Goal: Task Accomplishment & Management: Complete application form

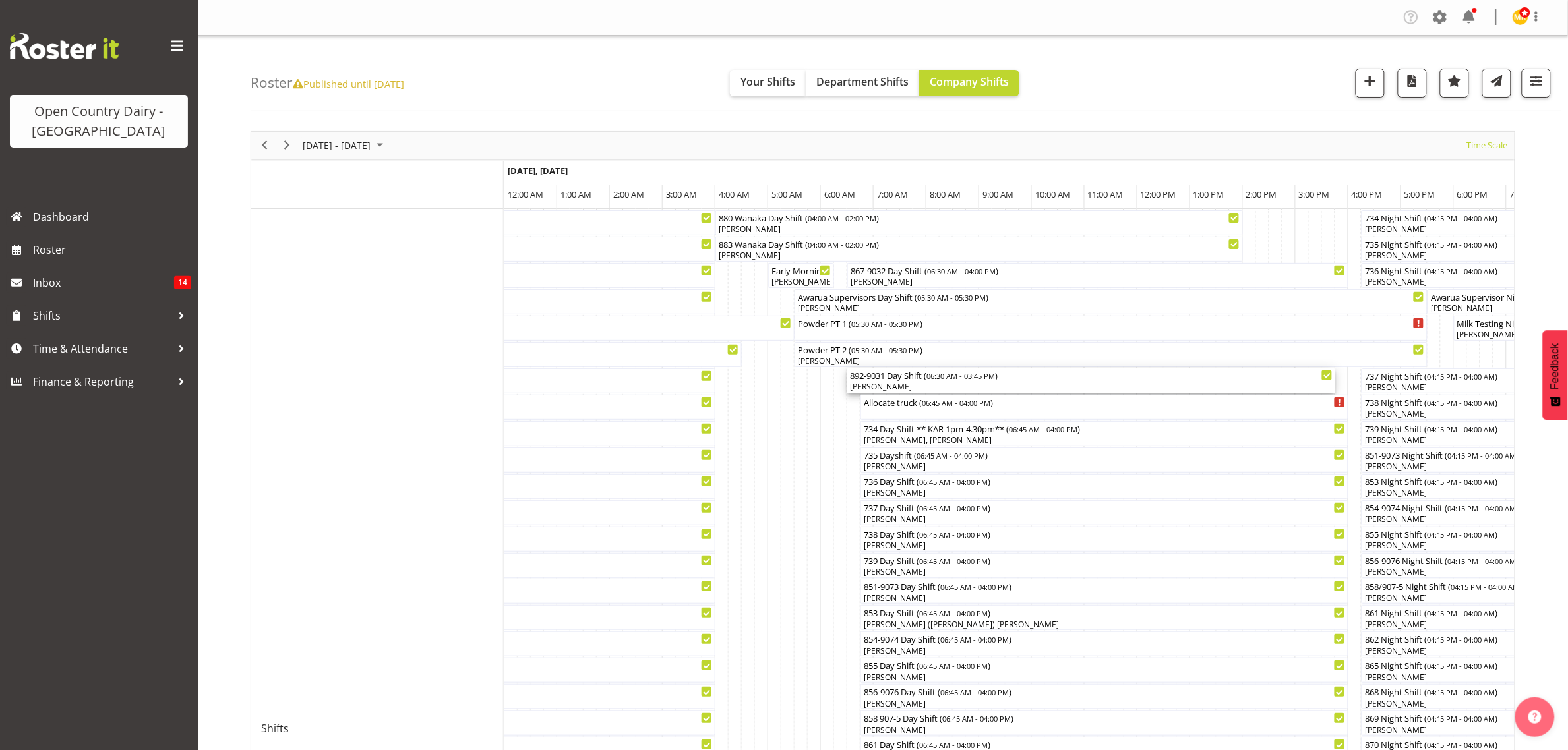
click at [920, 381] on div "892-9031 Day Shift ( 06:30 AM - 03:45 PM )" at bounding box center [1091, 375] width 482 height 13
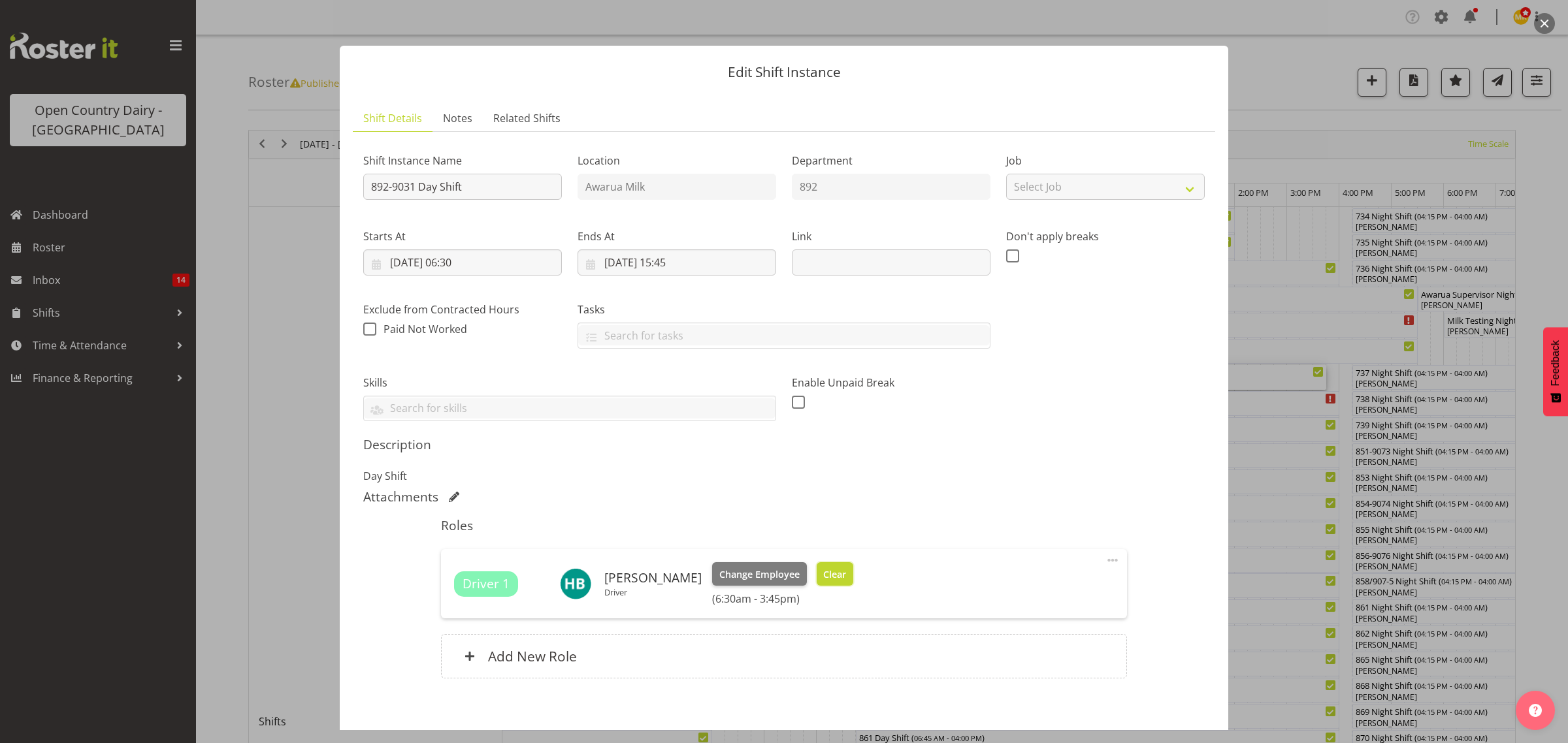
click at [823, 575] on span "Clear" at bounding box center [834, 574] width 23 height 14
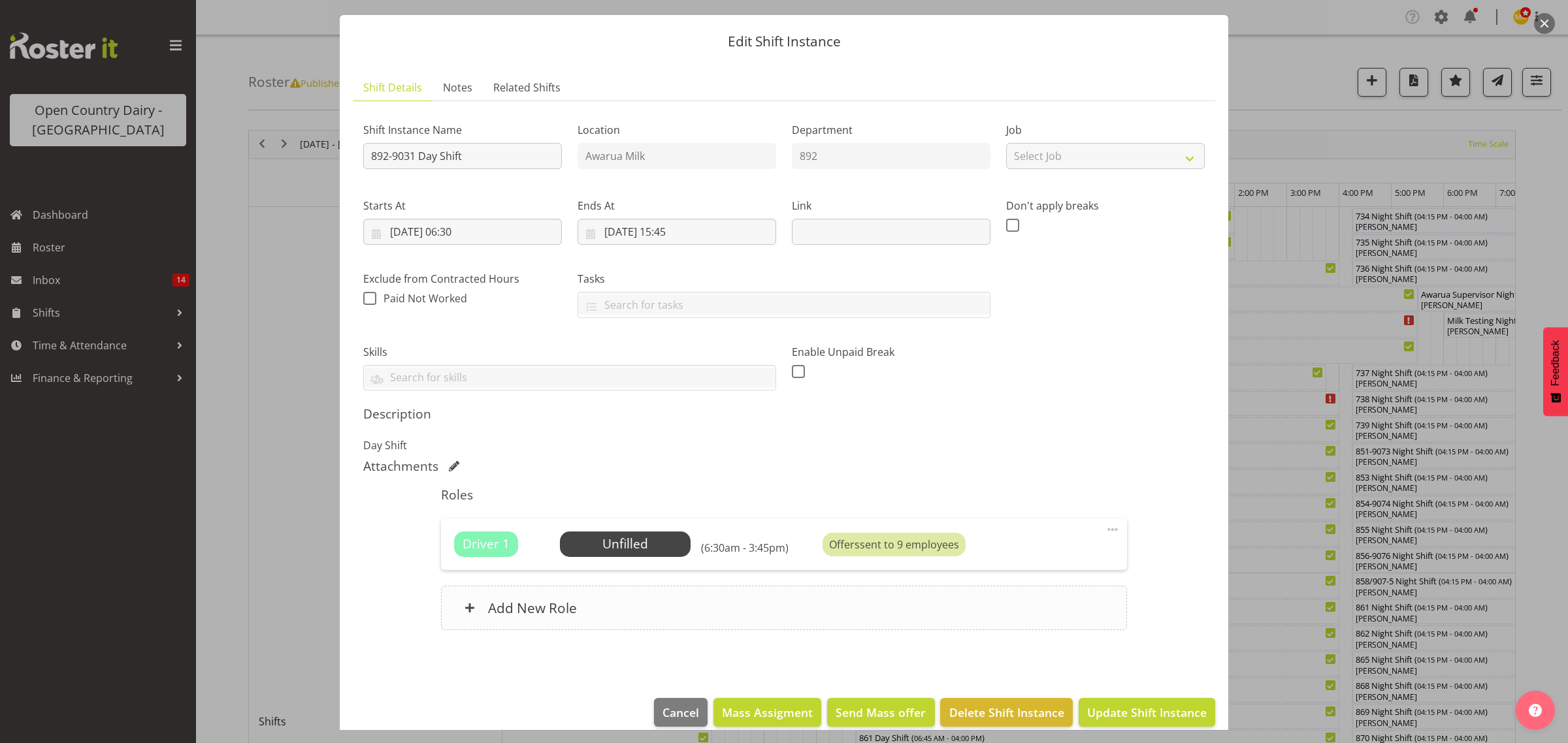
scroll to position [47, 0]
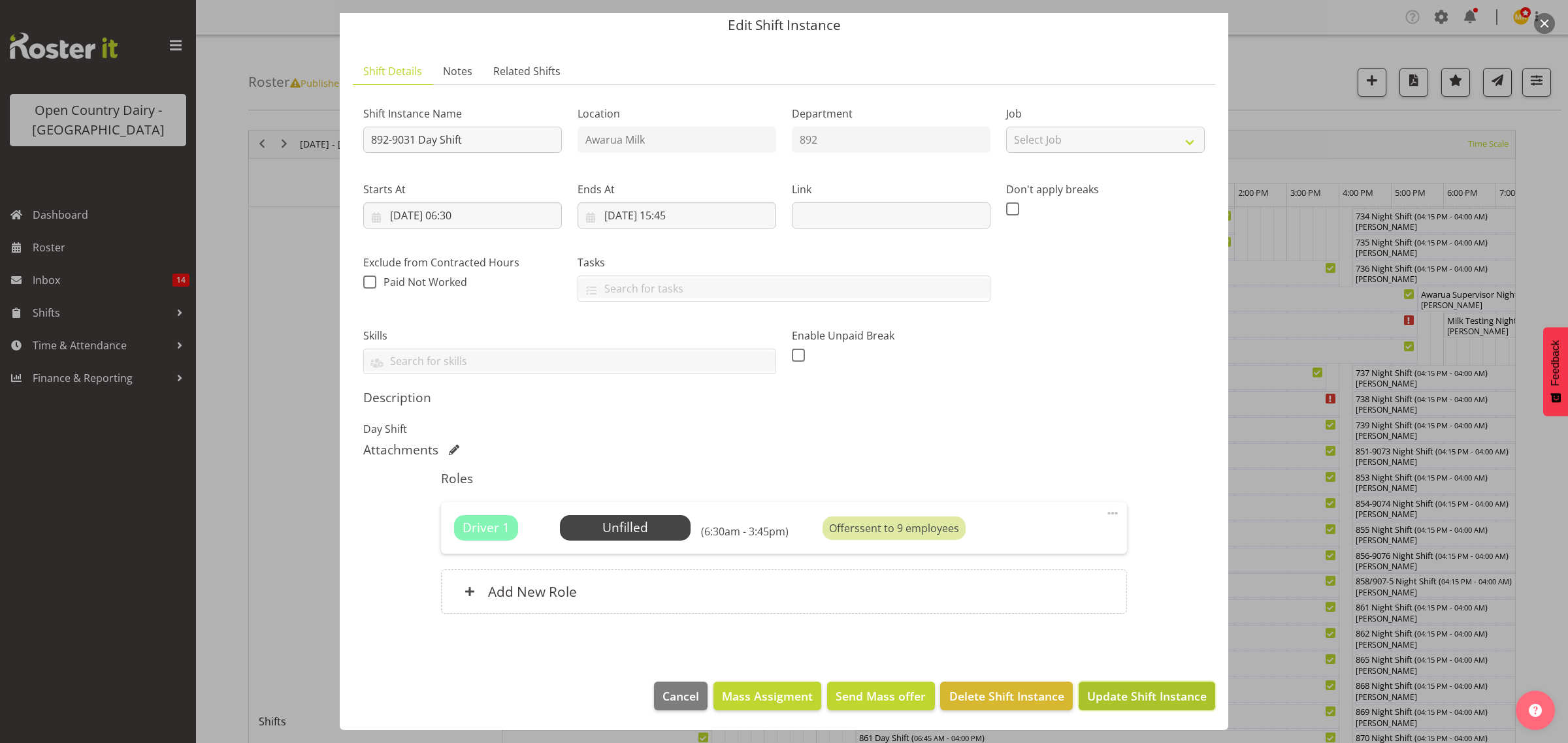
click at [1143, 701] on span "Update Shift Instance" at bounding box center [1146, 696] width 119 height 17
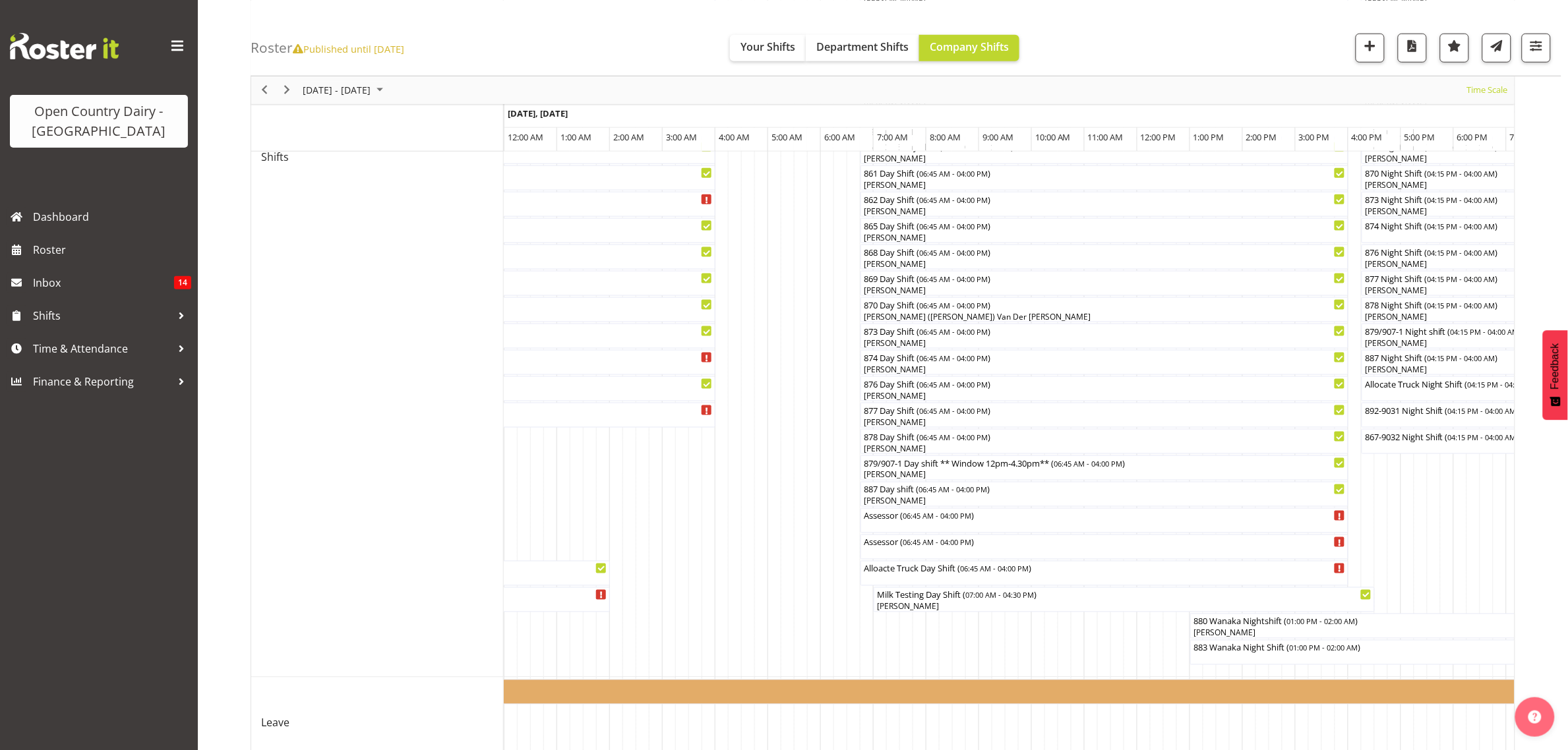
scroll to position [572, 0]
click at [987, 572] on span "06:45 AM - 04:00 PM" at bounding box center [994, 567] width 68 height 10
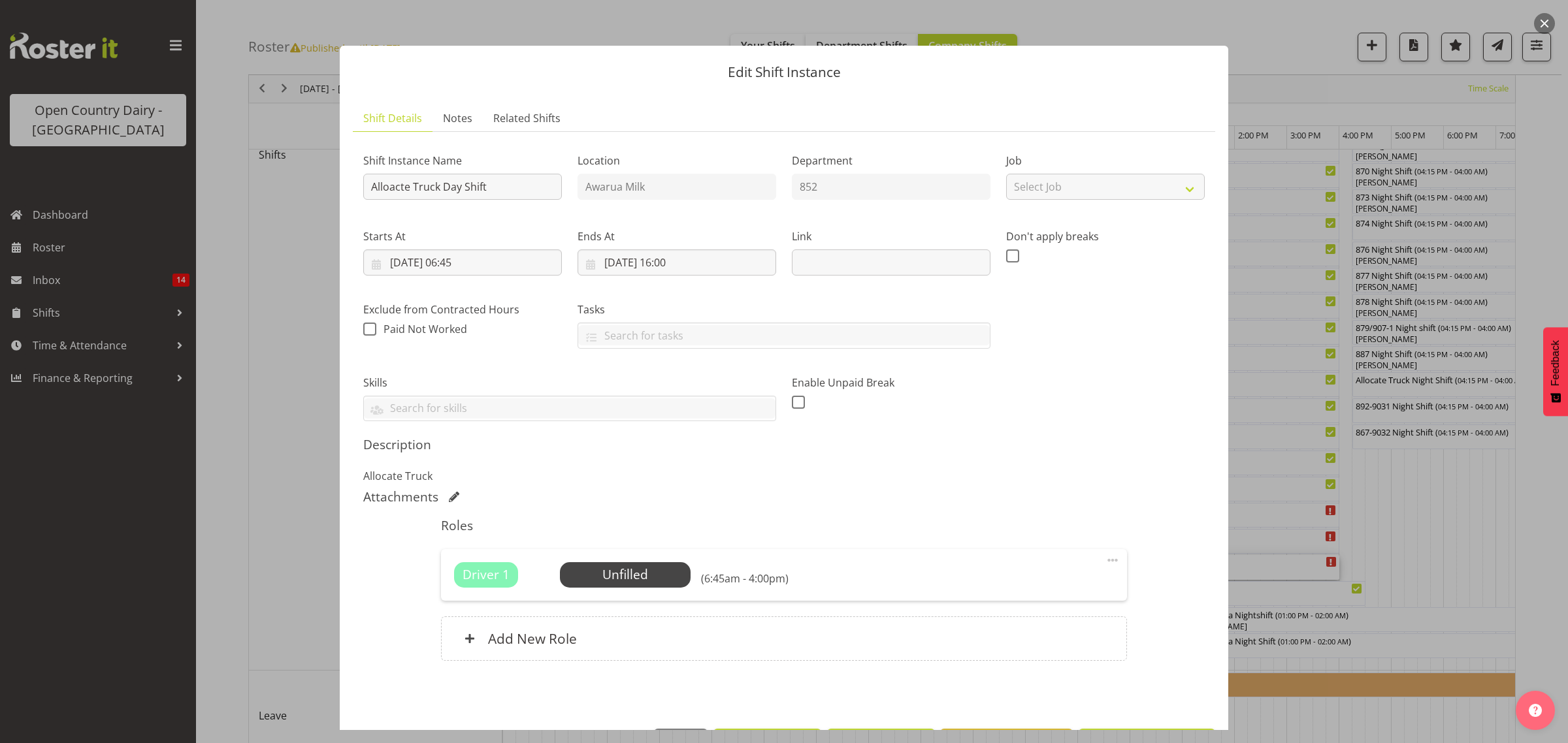
click at [1543, 19] on button "button" at bounding box center [1543, 23] width 21 height 21
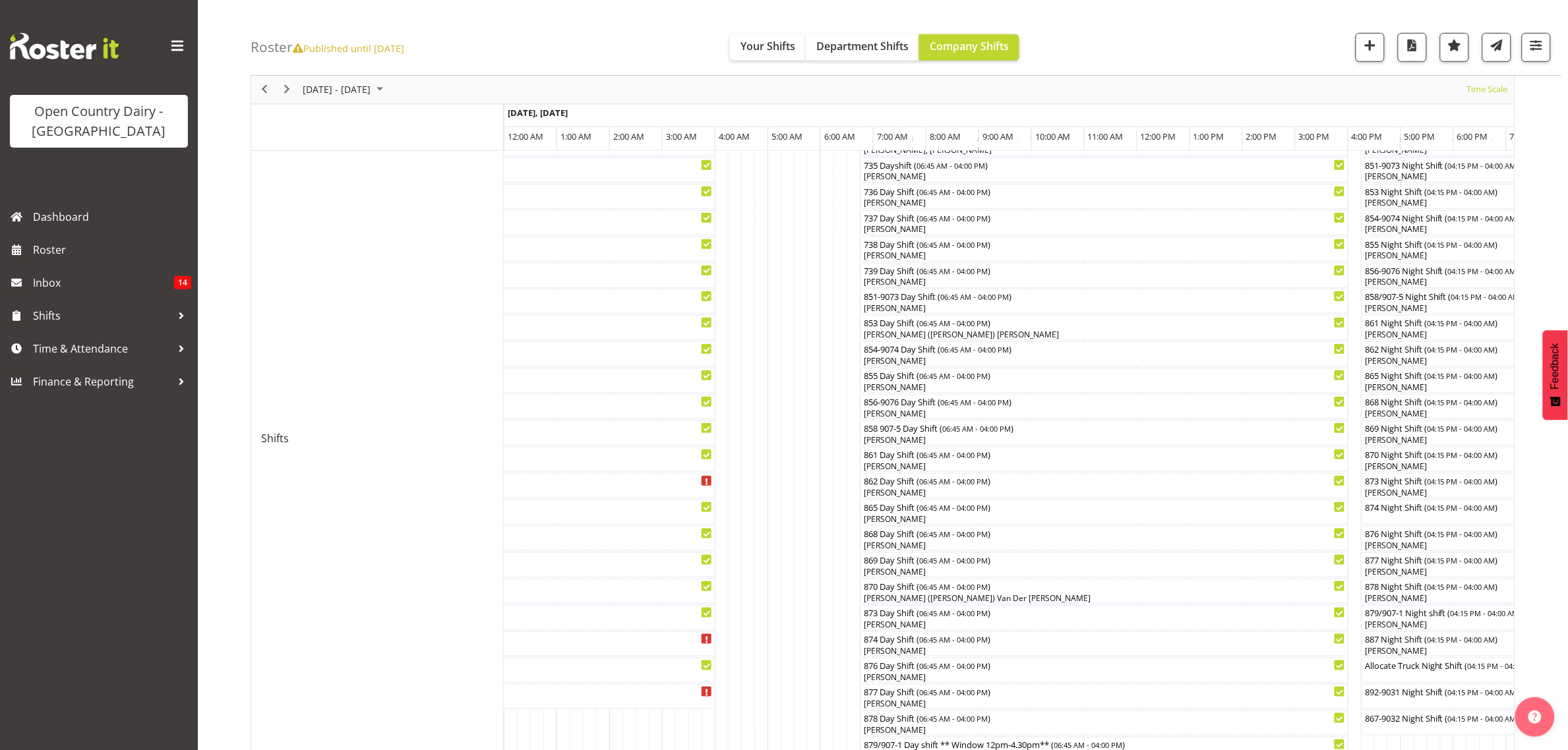
scroll to position [0, 0]
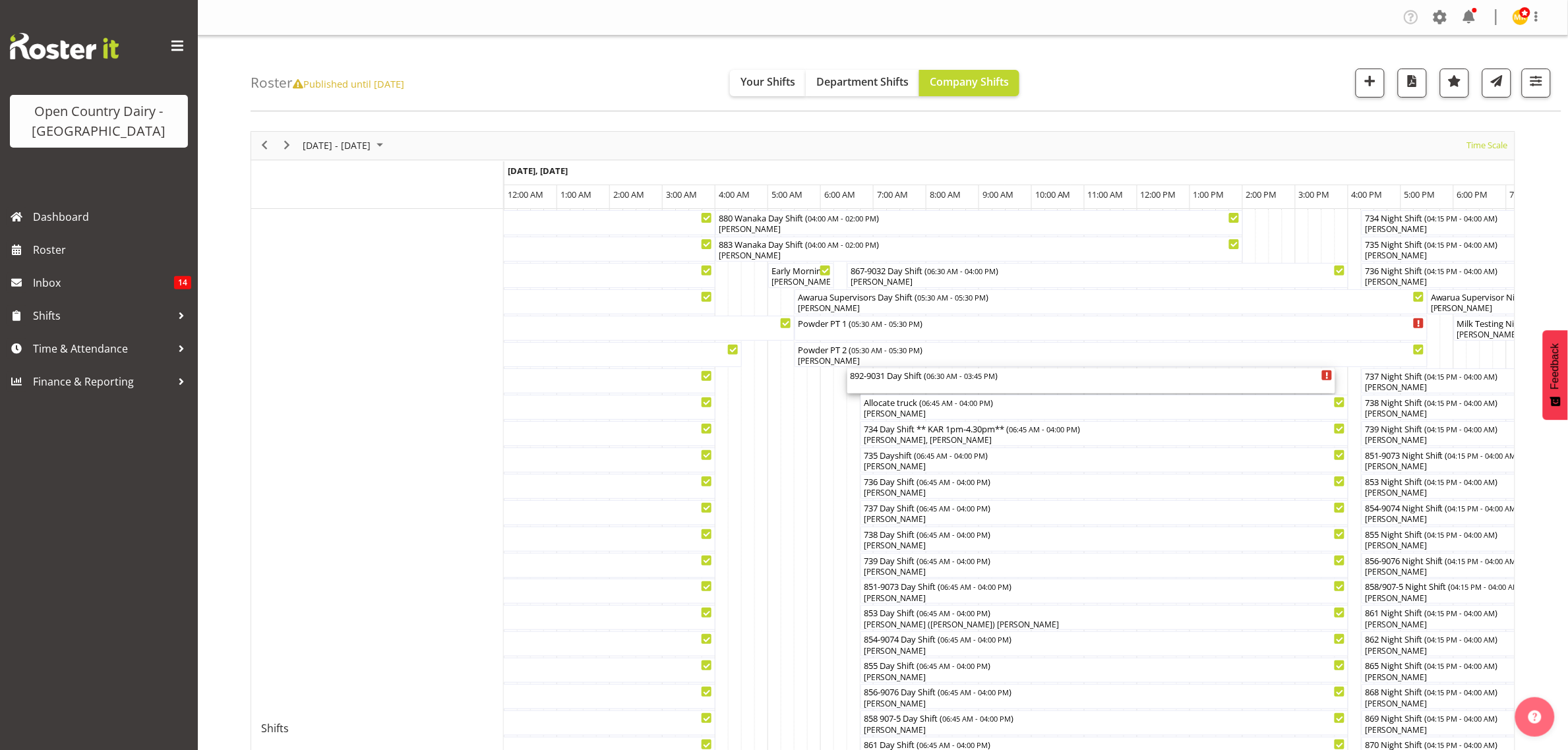
click at [920, 379] on div "892-9031 Day Shift ( 06:30 AM - 03:45 PM )" at bounding box center [1091, 375] width 482 height 13
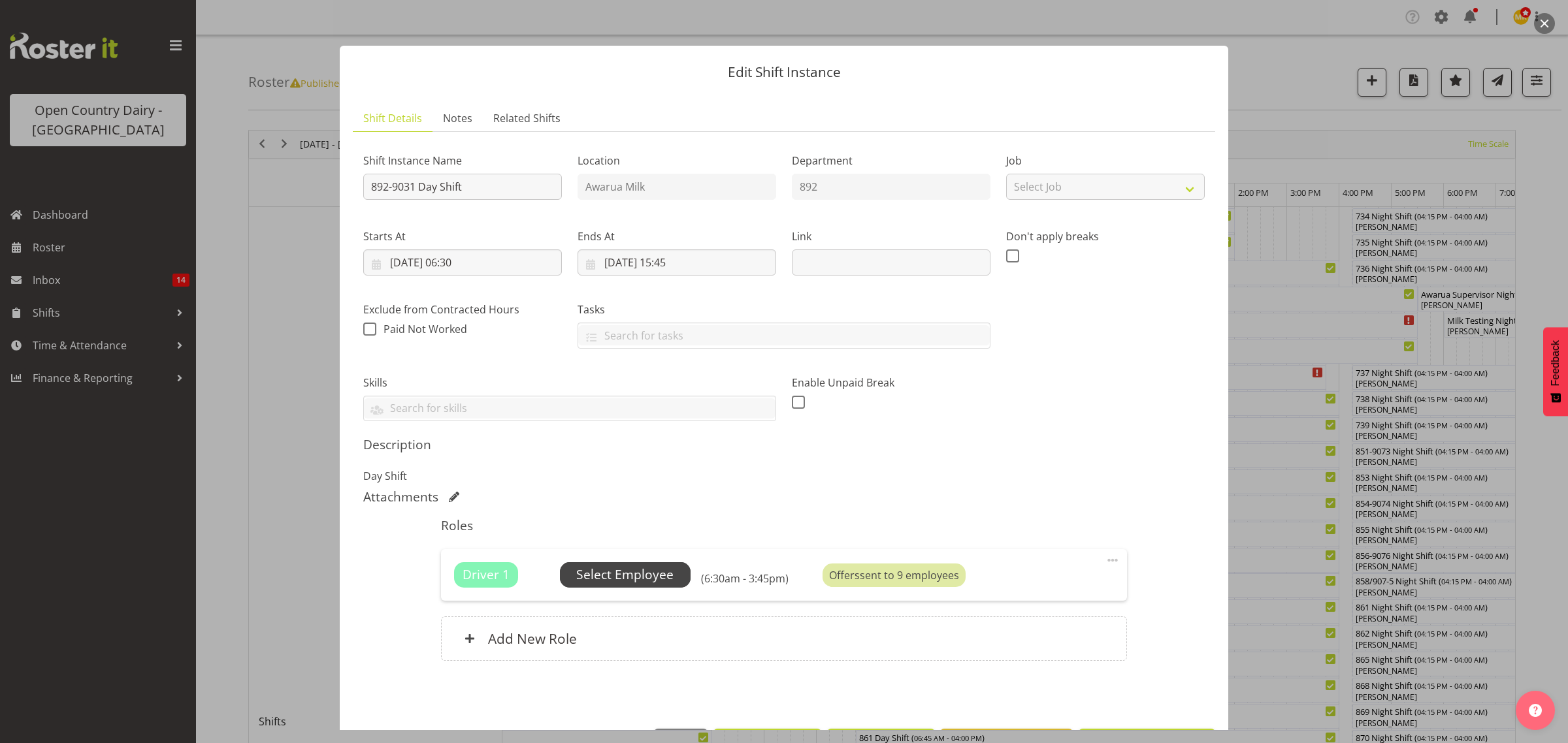
click at [647, 569] on span "Select Employee" at bounding box center [624, 575] width 97 height 19
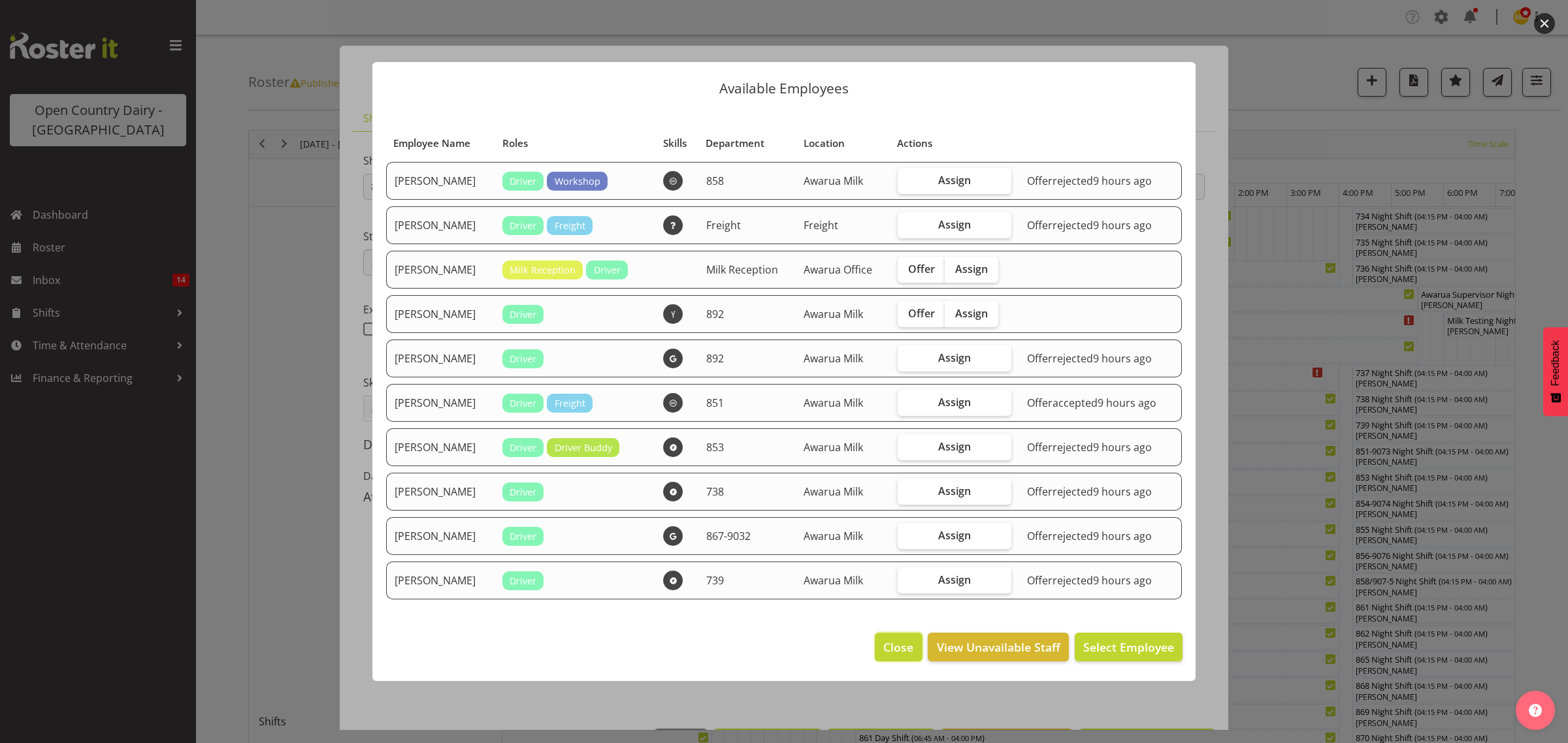
click at [902, 655] on span "Close" at bounding box center [898, 647] width 30 height 17
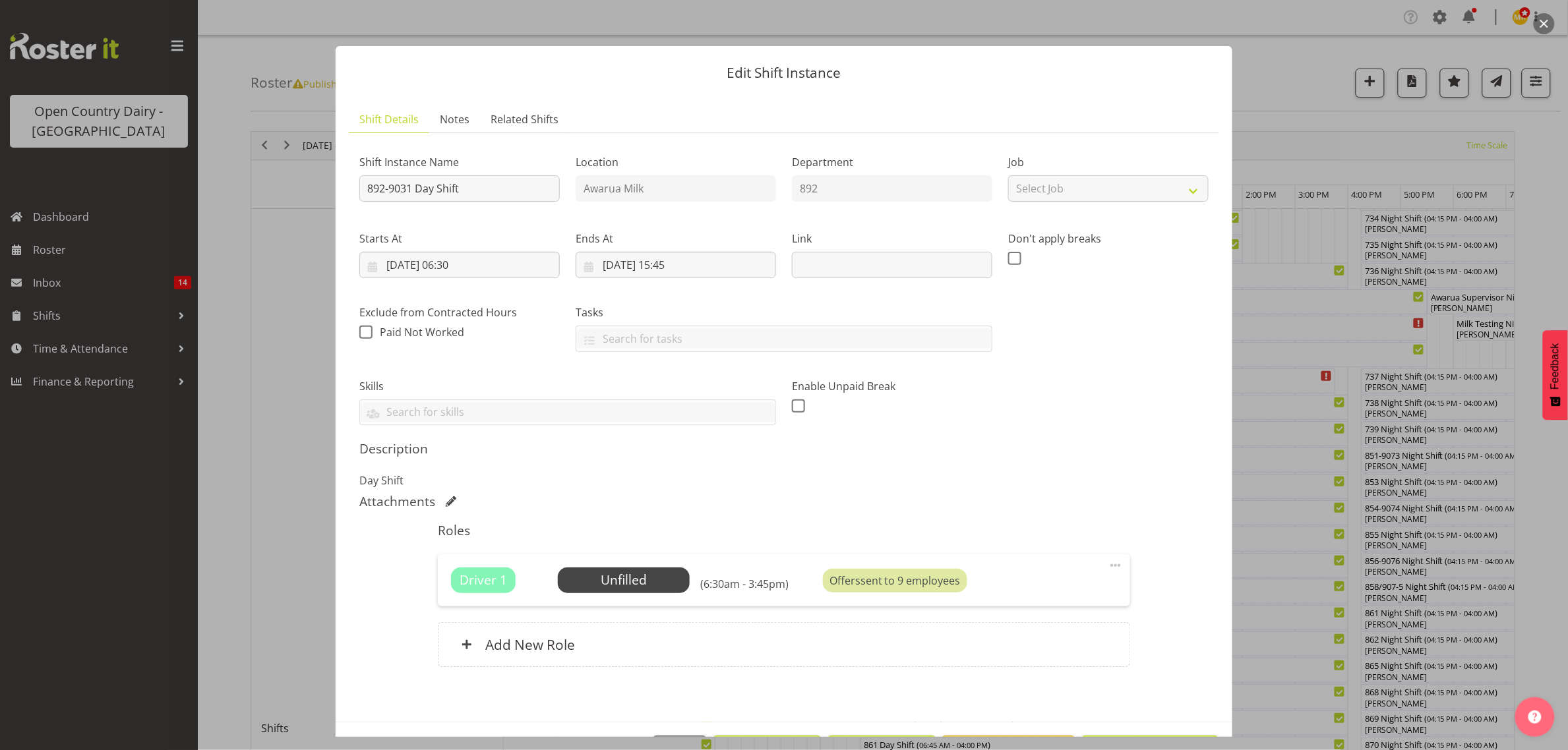
click at [1320, 165] on div at bounding box center [784, 375] width 1568 height 750
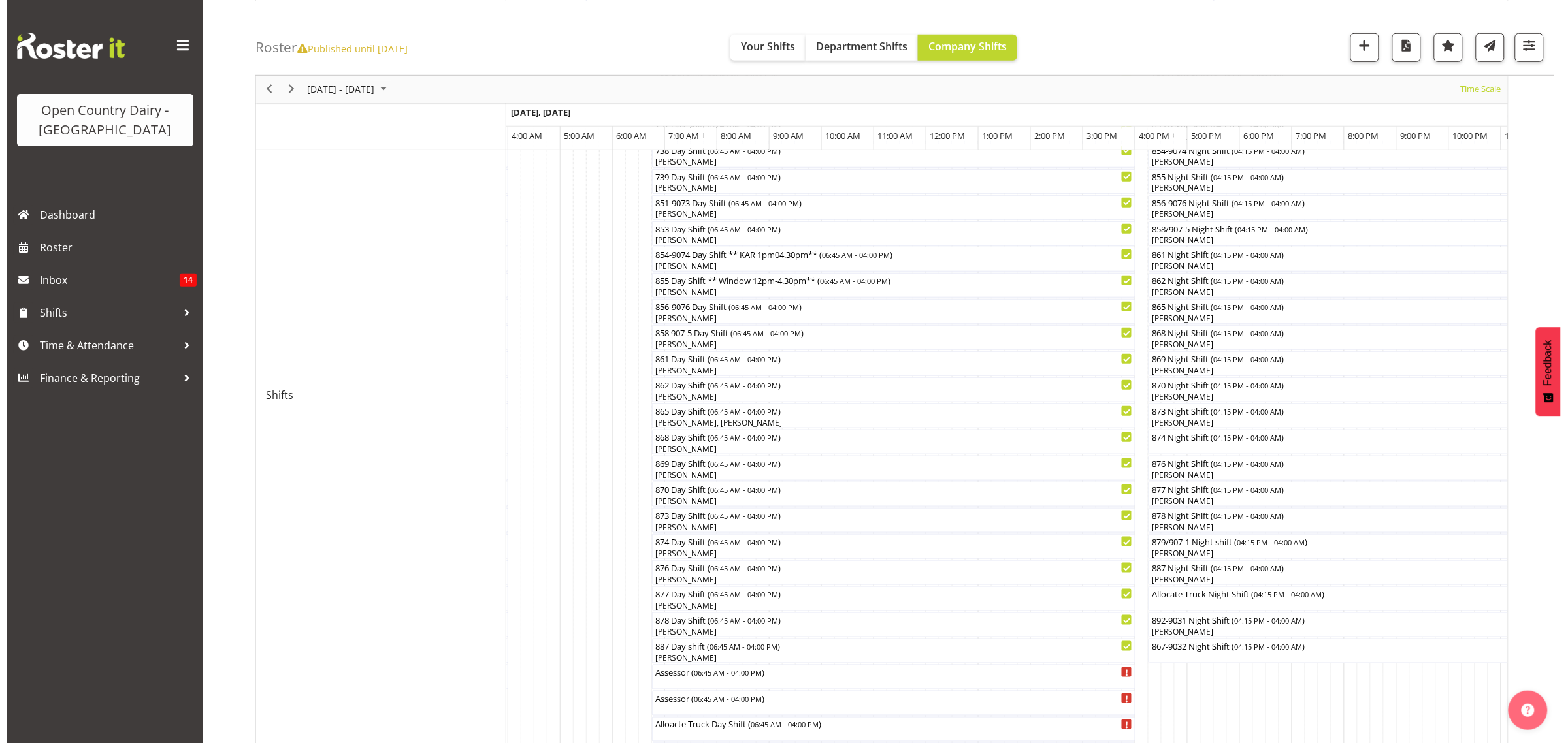
scroll to position [408, 0]
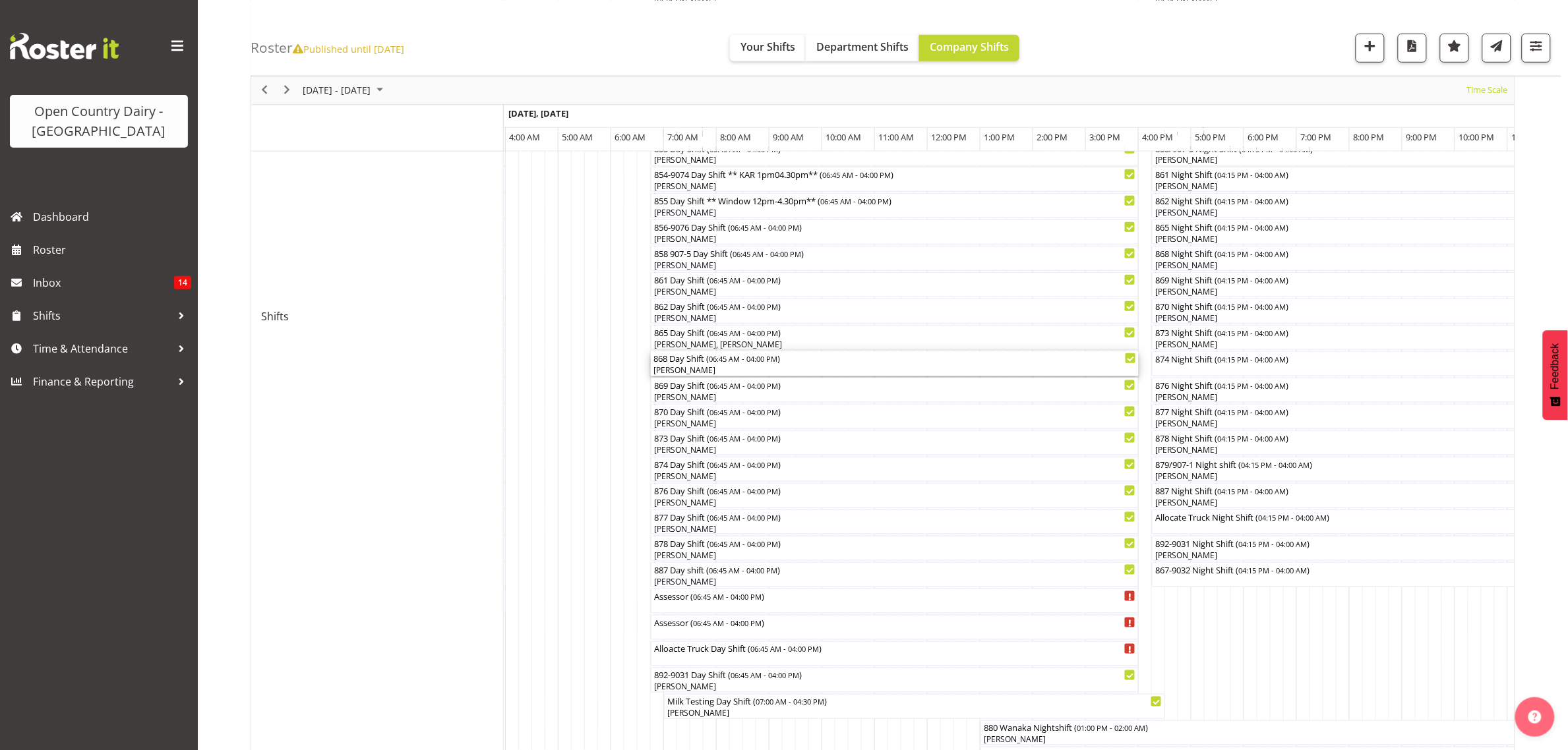
click at [730, 361] on span "06:45 AM - 04:00 PM" at bounding box center [743, 358] width 68 height 10
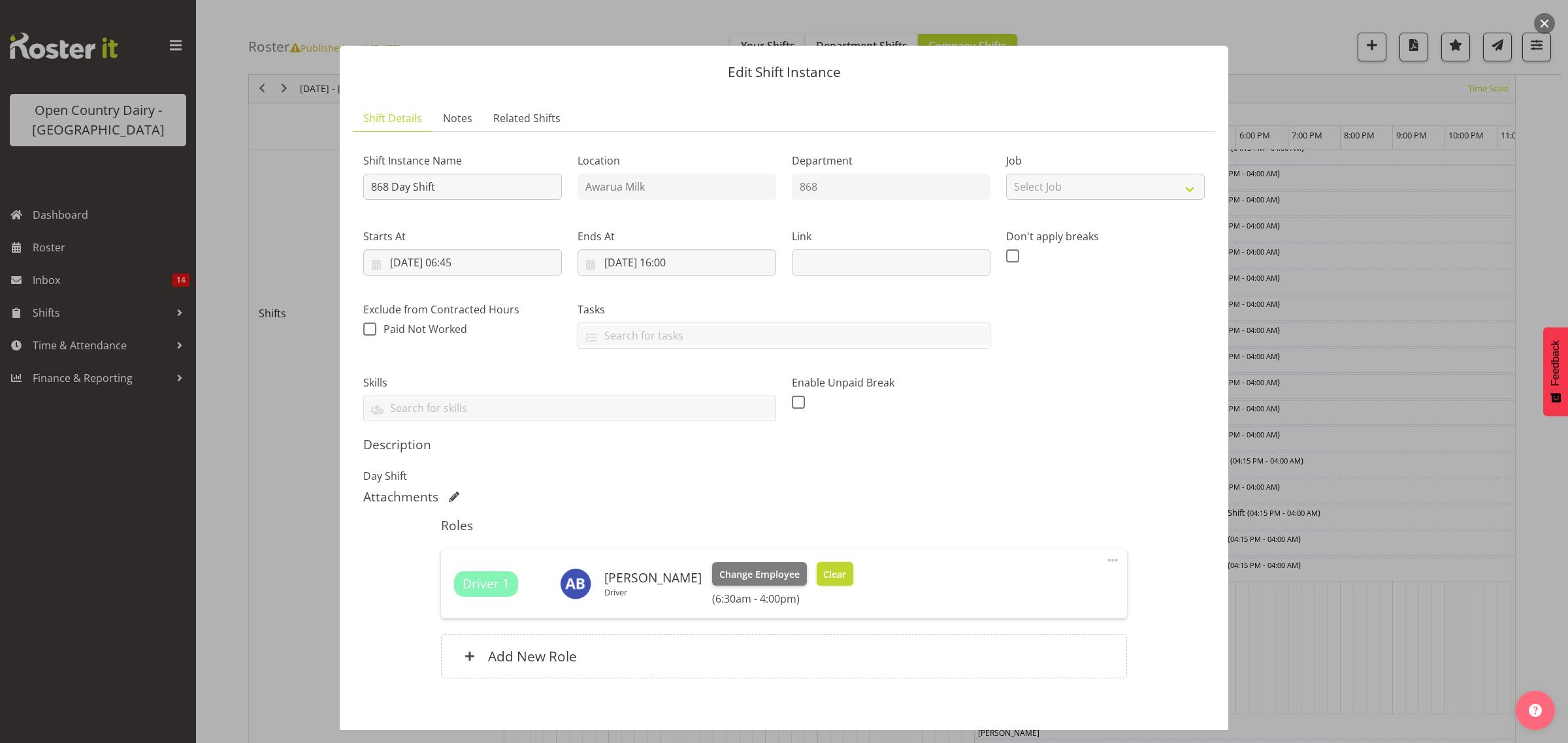
click at [823, 572] on span "Clear" at bounding box center [834, 574] width 23 height 14
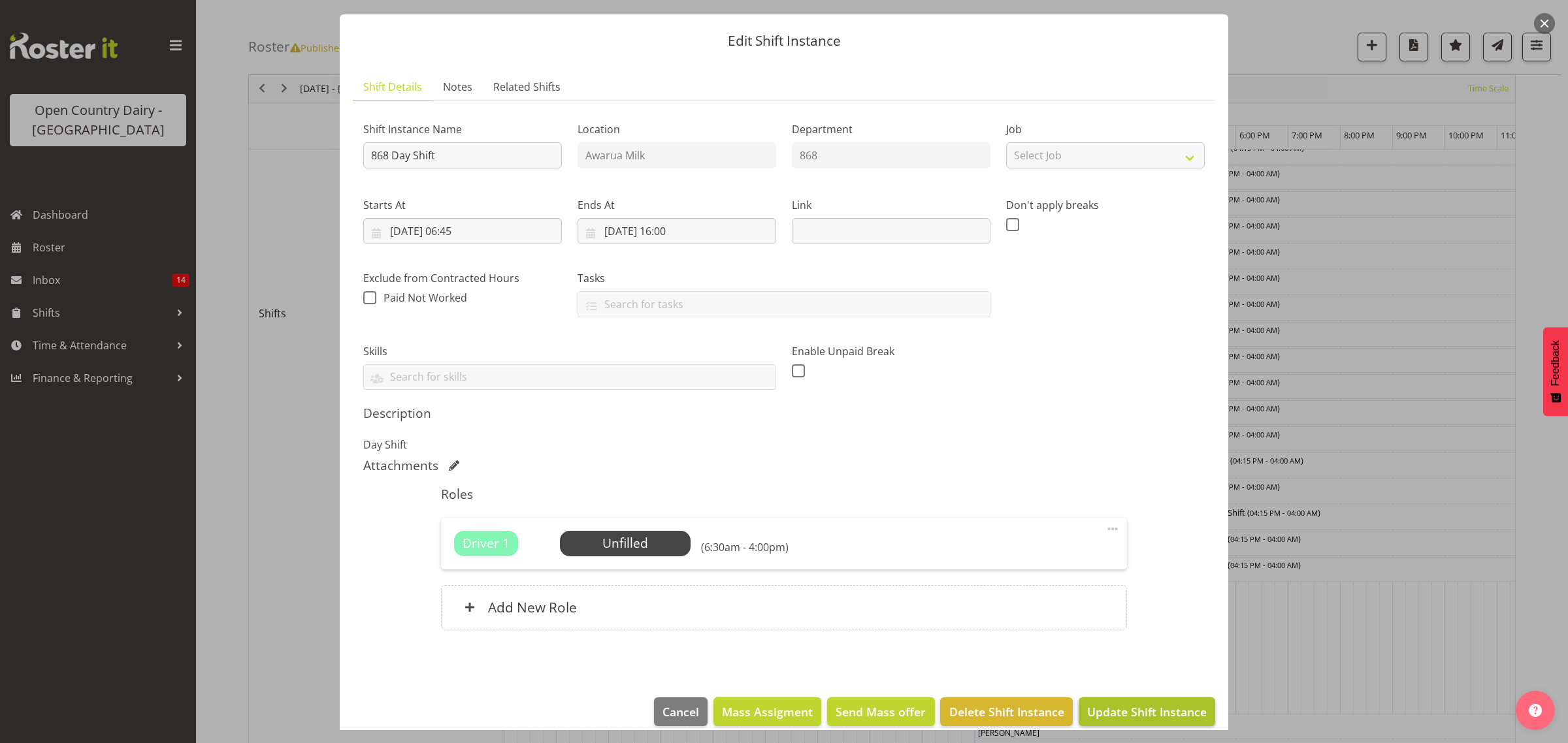
scroll to position [47, 0]
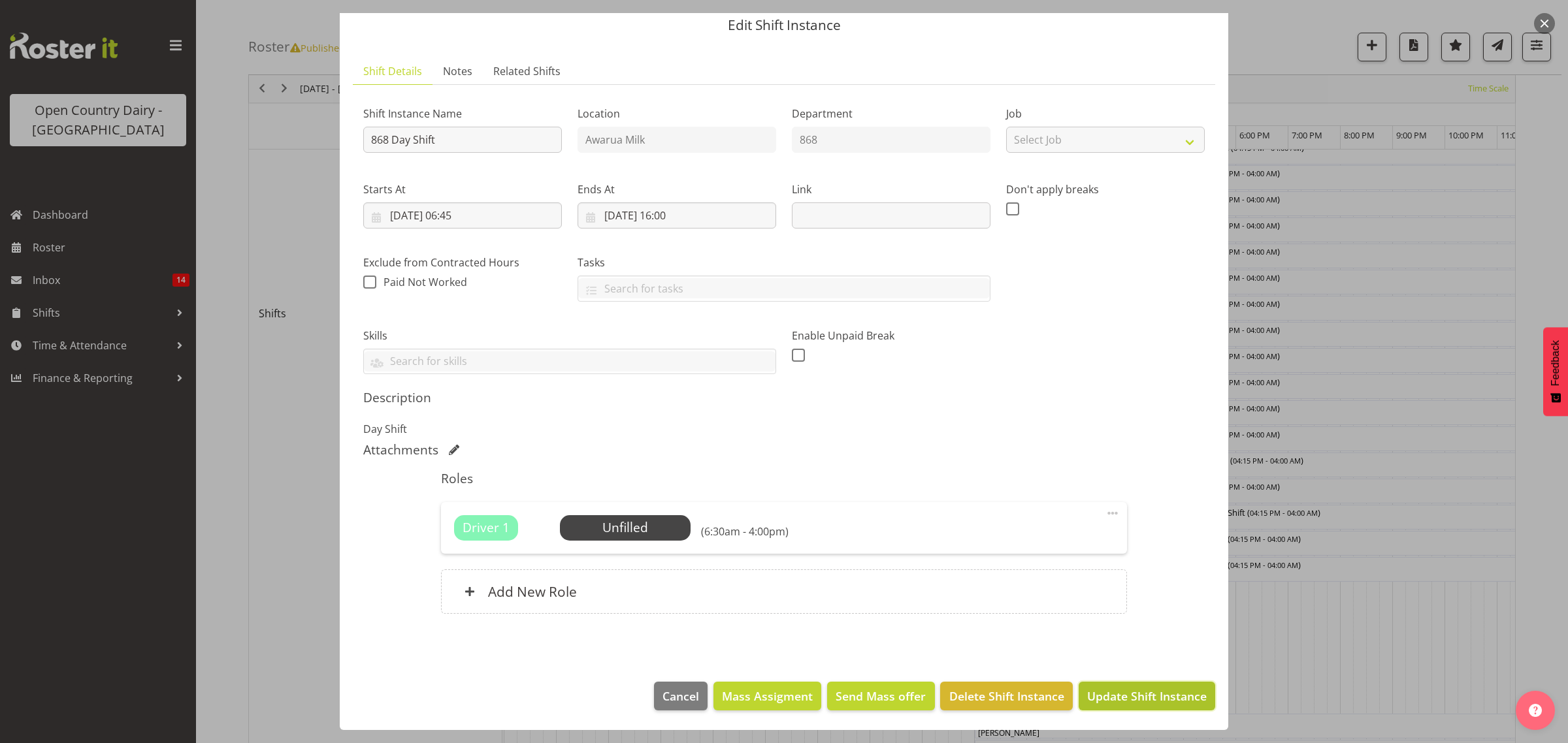
click at [1105, 691] on span "Update Shift Instance" at bounding box center [1146, 696] width 119 height 17
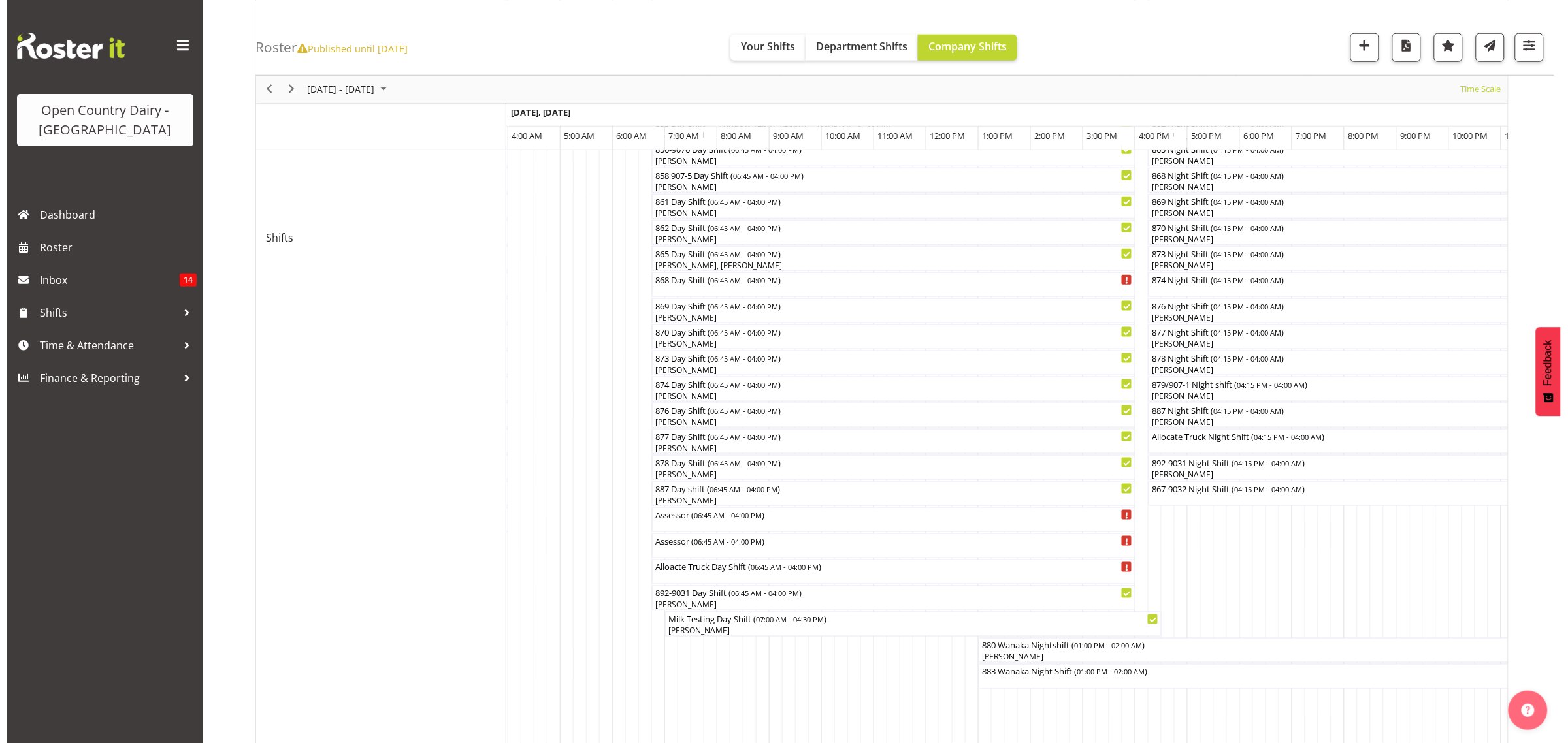
scroll to position [571, 0]
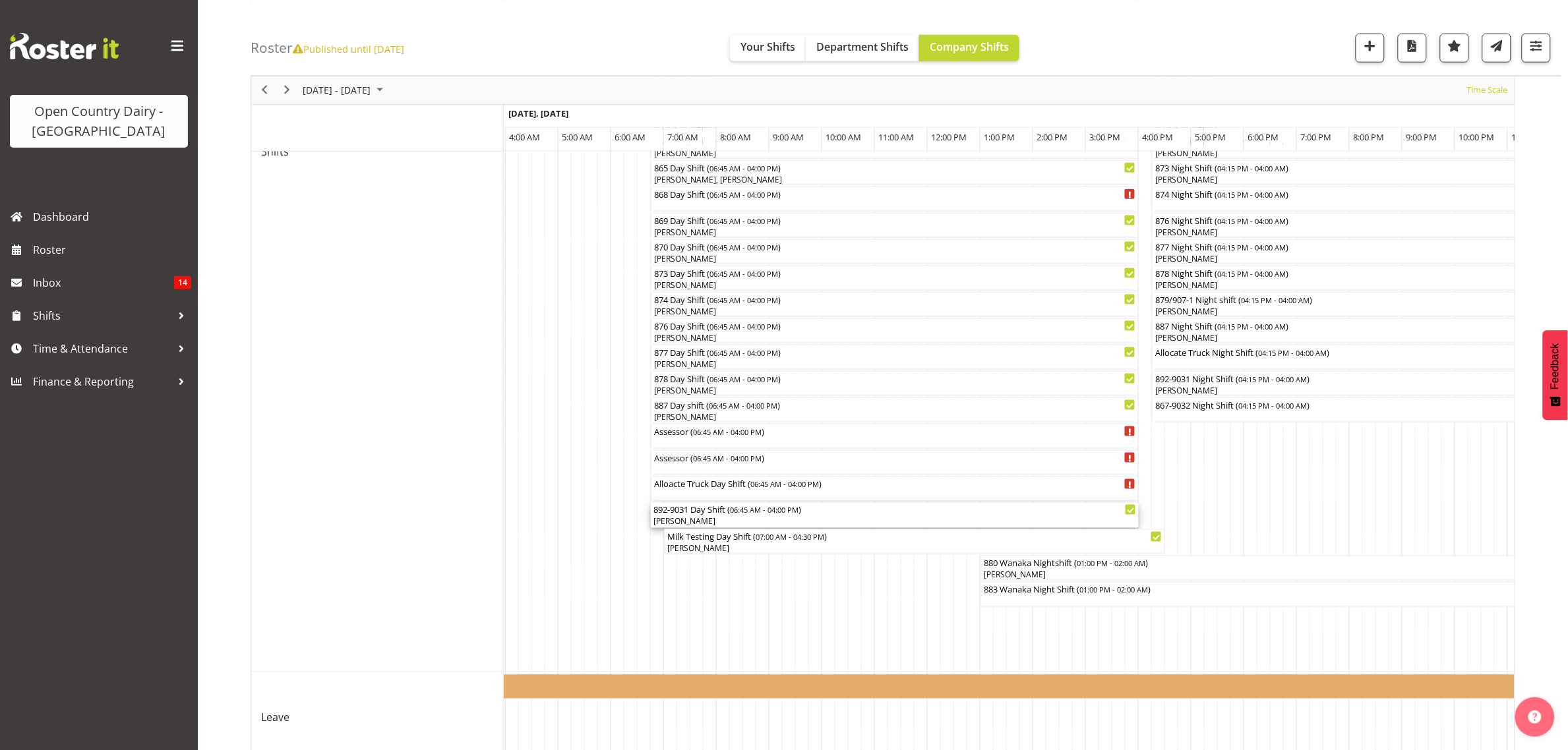
click at [779, 526] on div "[PERSON_NAME]" at bounding box center [894, 522] width 482 height 12
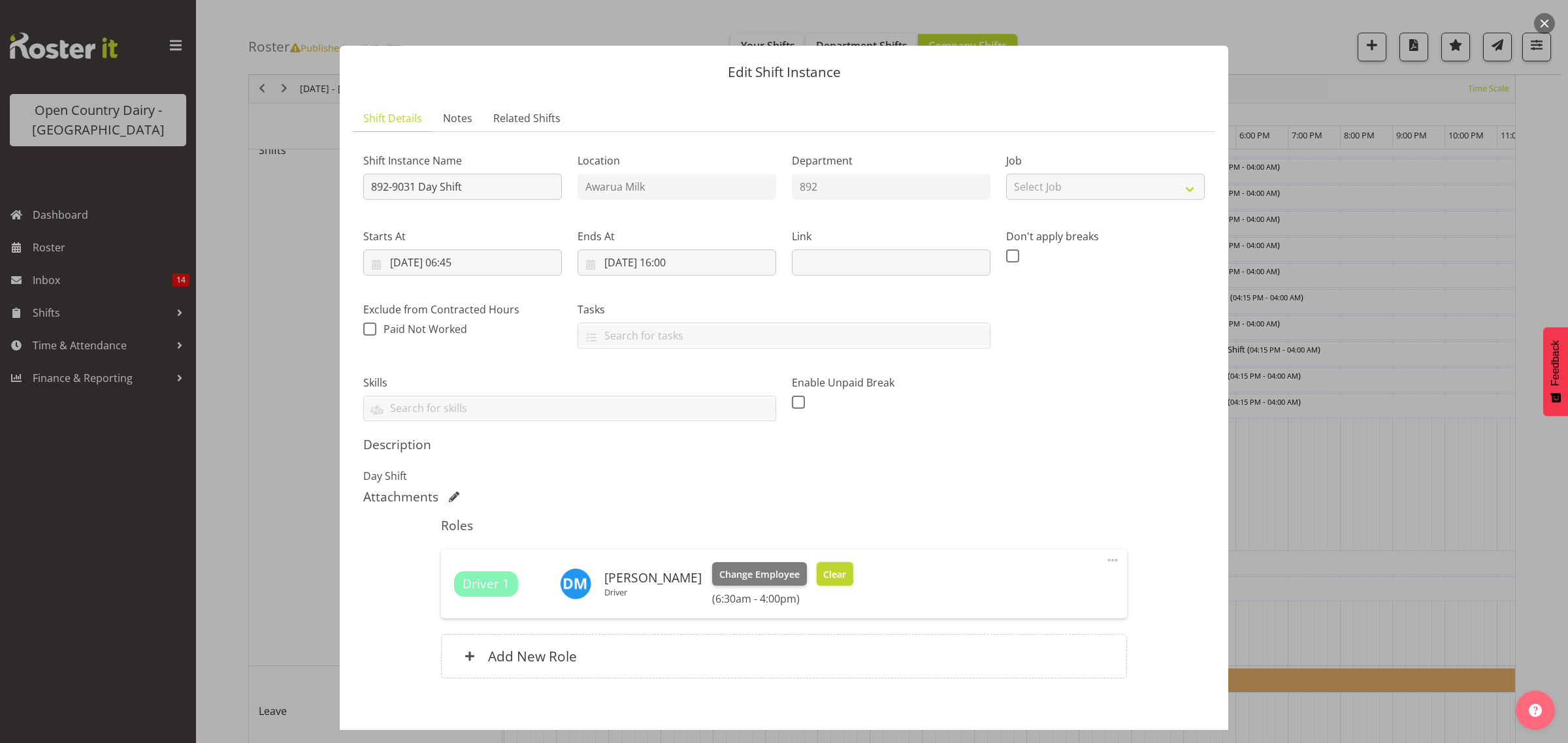
click at [823, 569] on span "Clear" at bounding box center [834, 574] width 23 height 14
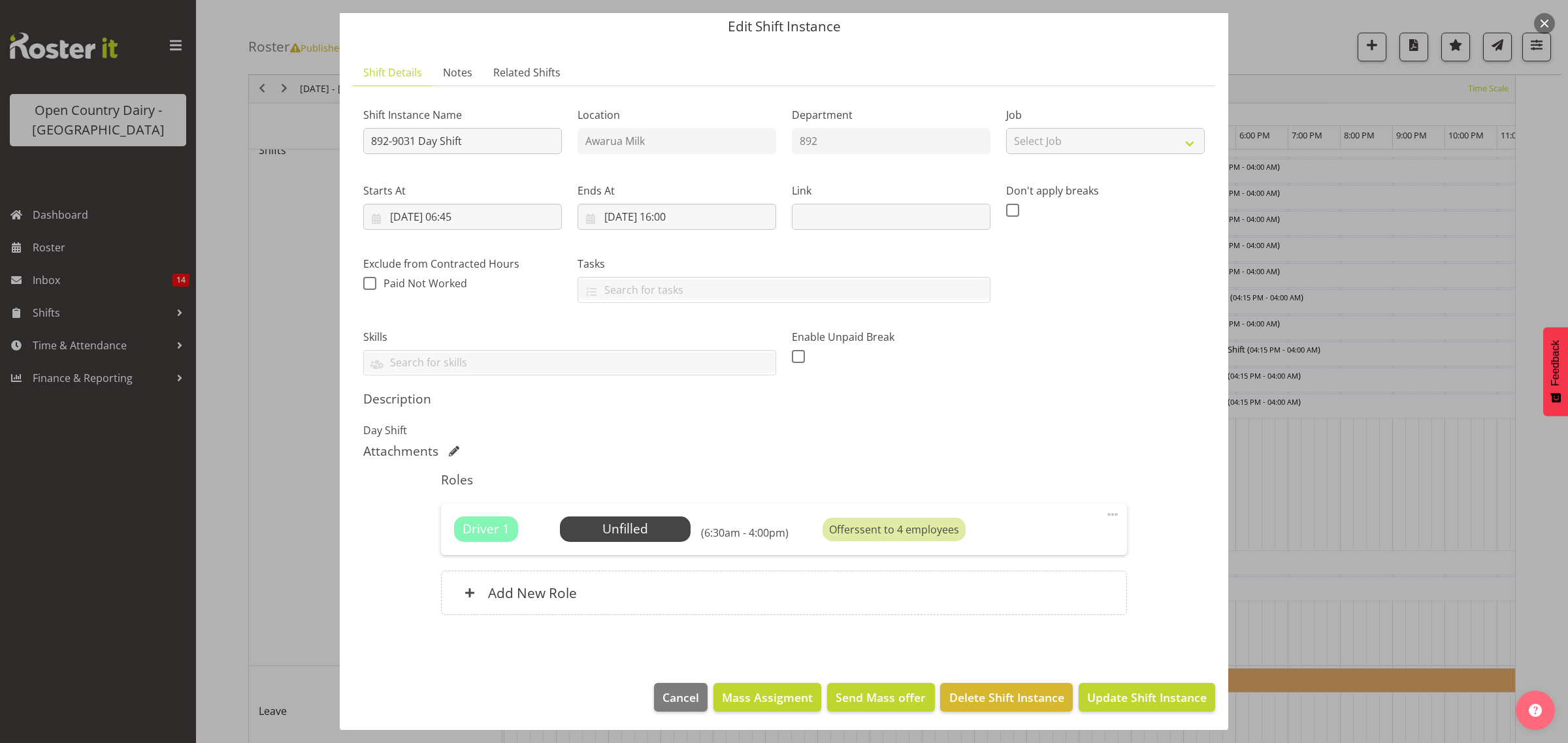
scroll to position [47, 0]
click at [1103, 696] on span "Update Shift Instance" at bounding box center [1146, 696] width 119 height 17
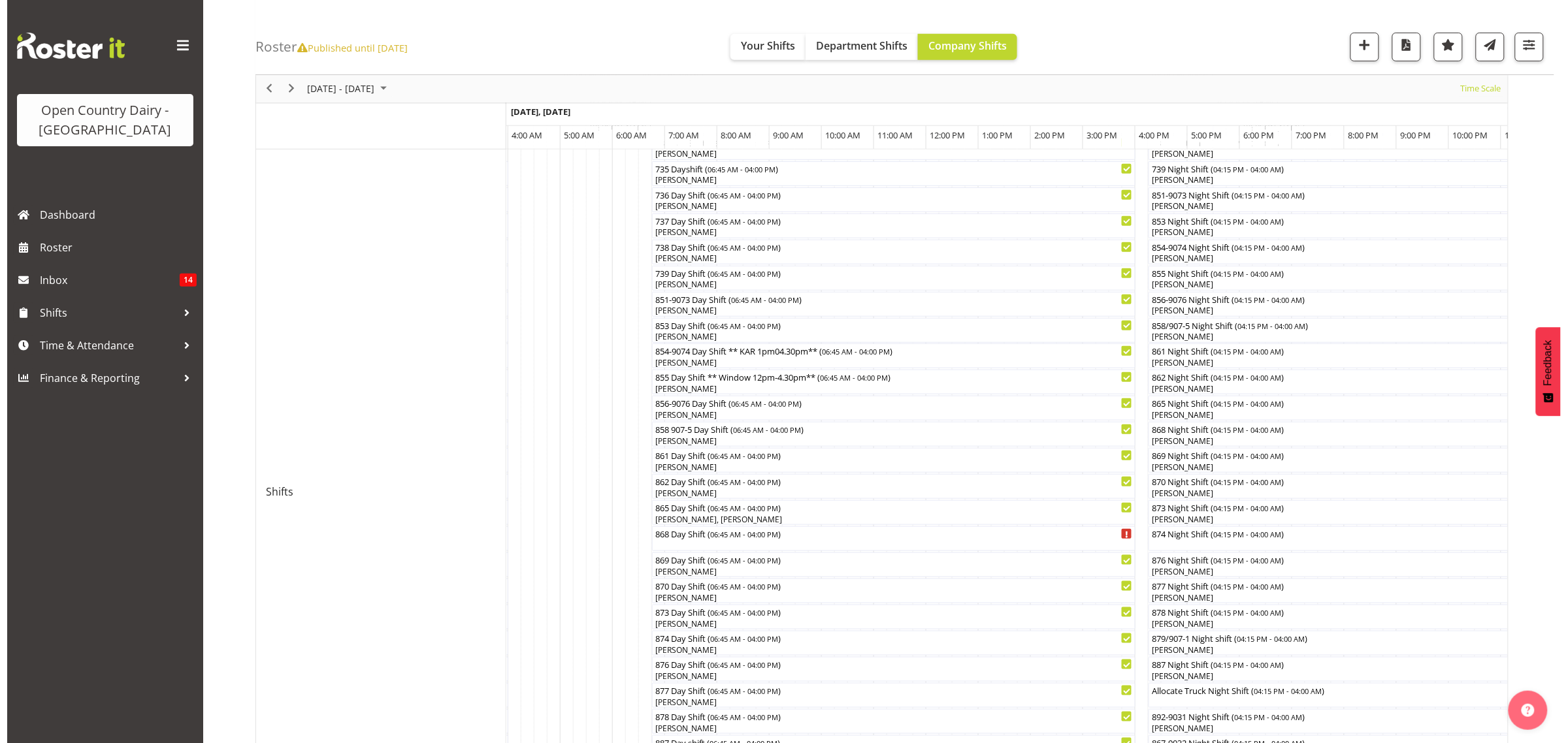
scroll to position [245, 0]
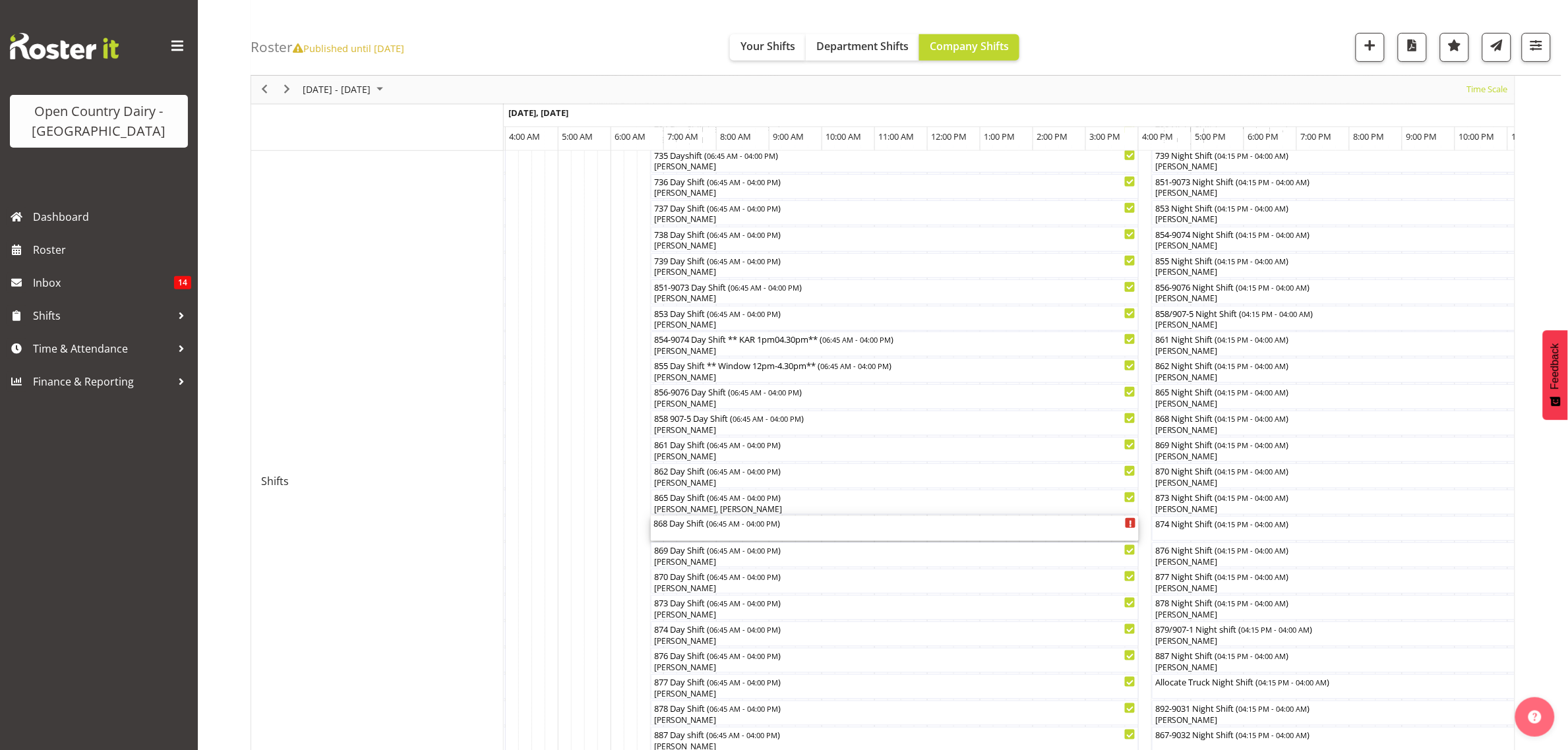
click at [708, 534] on div "868 Day Shift ( 06:45 AM - 04:00 PM )" at bounding box center [894, 528] width 482 height 25
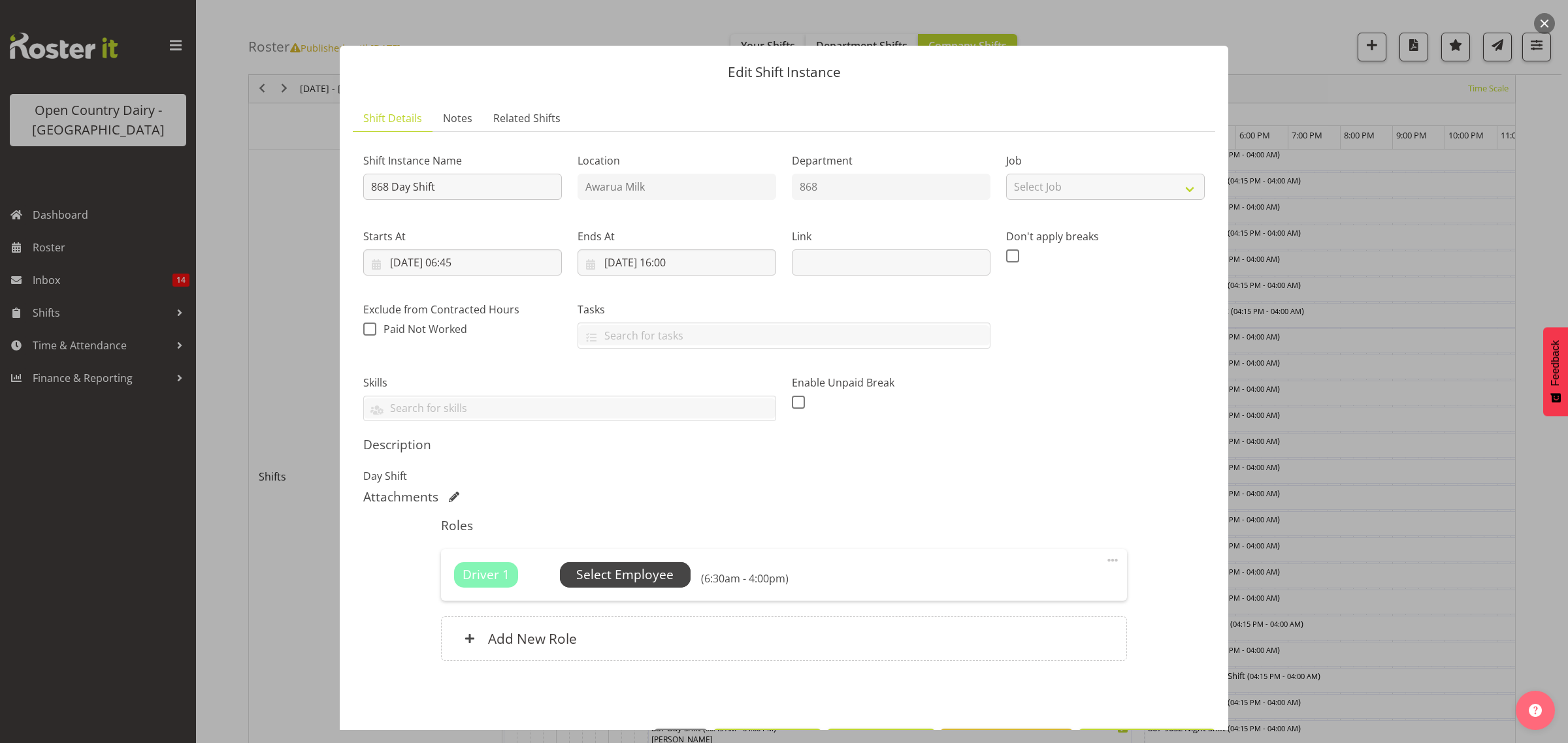
click at [667, 569] on span "Select Employee" at bounding box center [624, 575] width 97 height 19
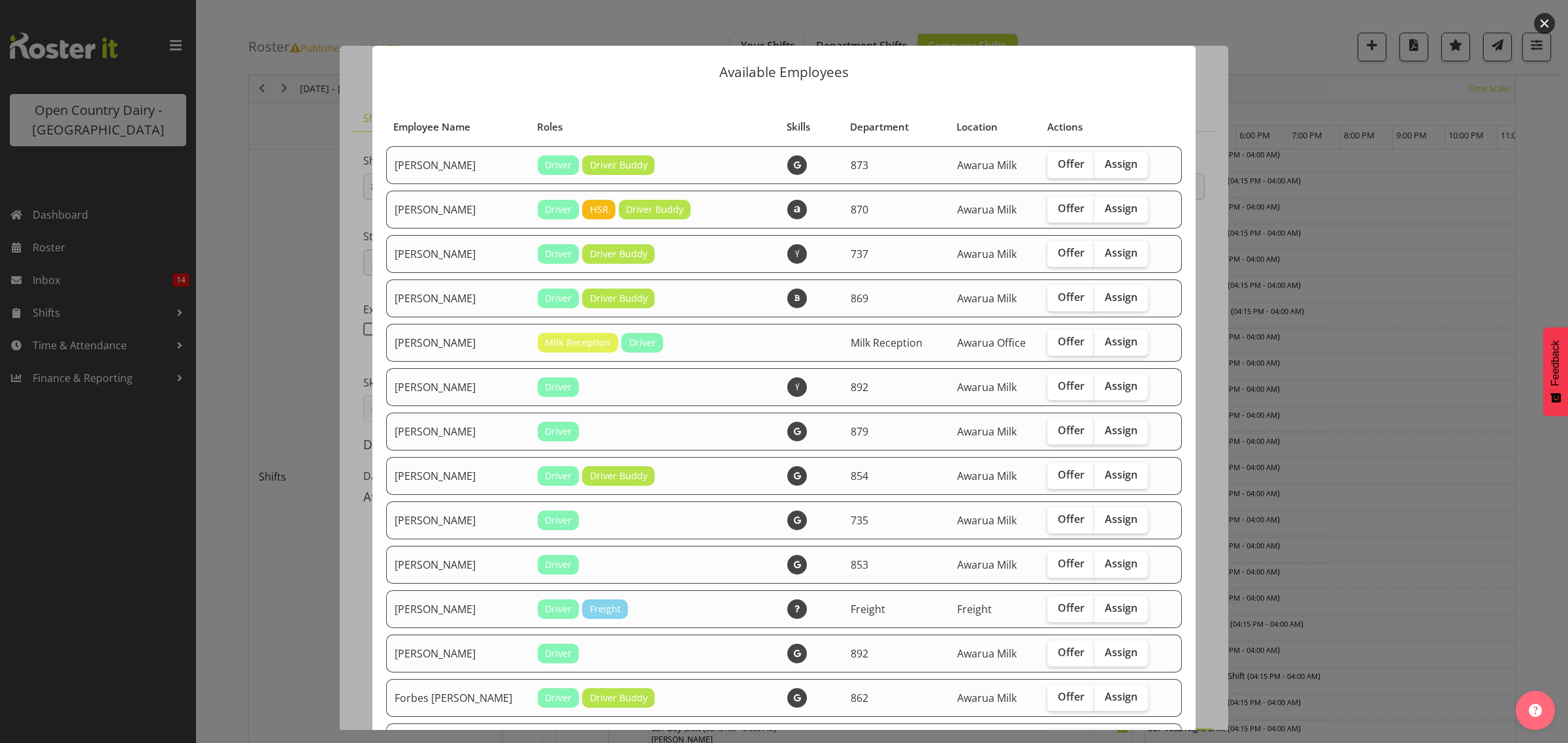
scroll to position [82, 0]
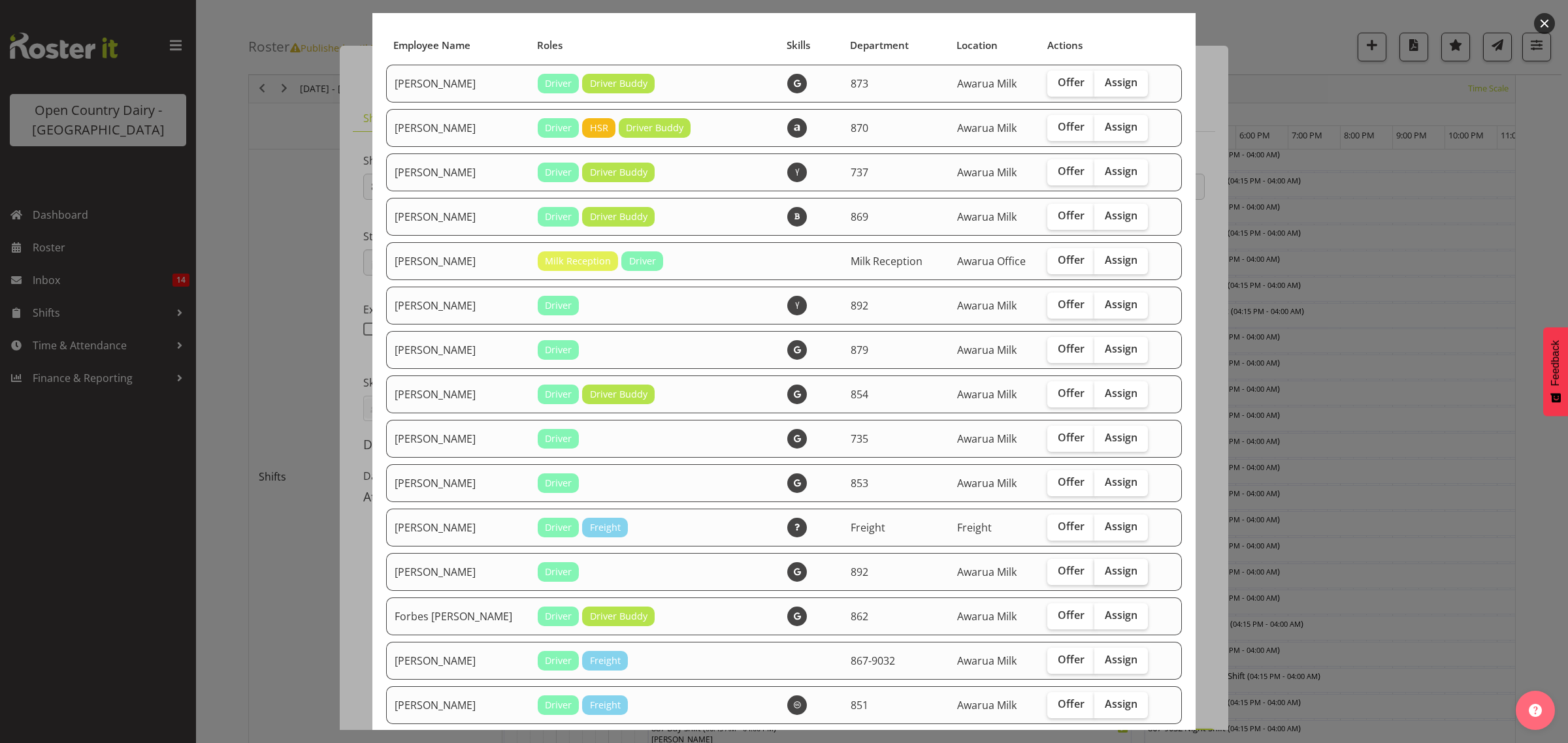
click at [1105, 577] on span "Assign" at bounding box center [1121, 570] width 33 height 13
click at [1094, 575] on input "Assign" at bounding box center [1099, 571] width 8 height 8
checkbox input "true"
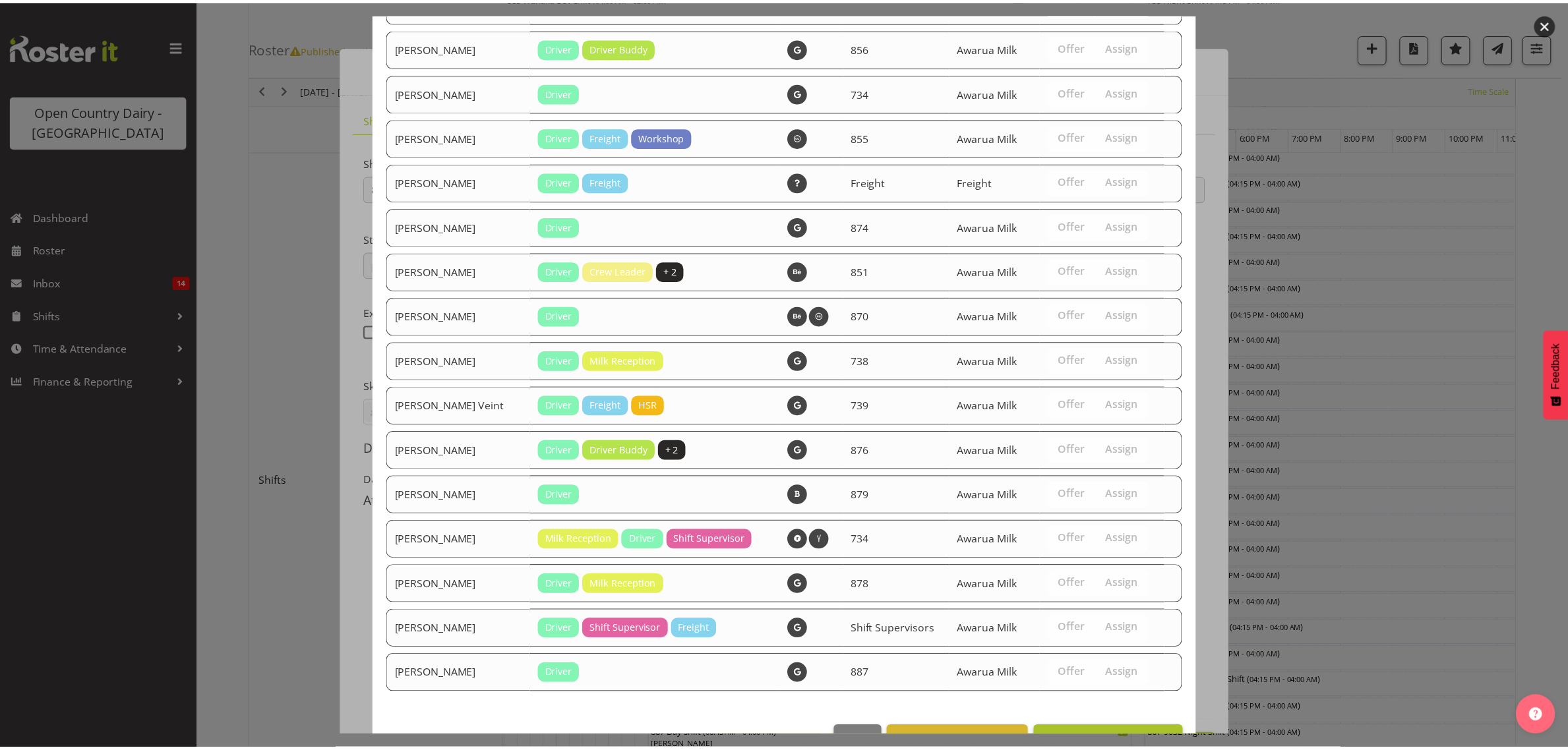
scroll to position [930, 0]
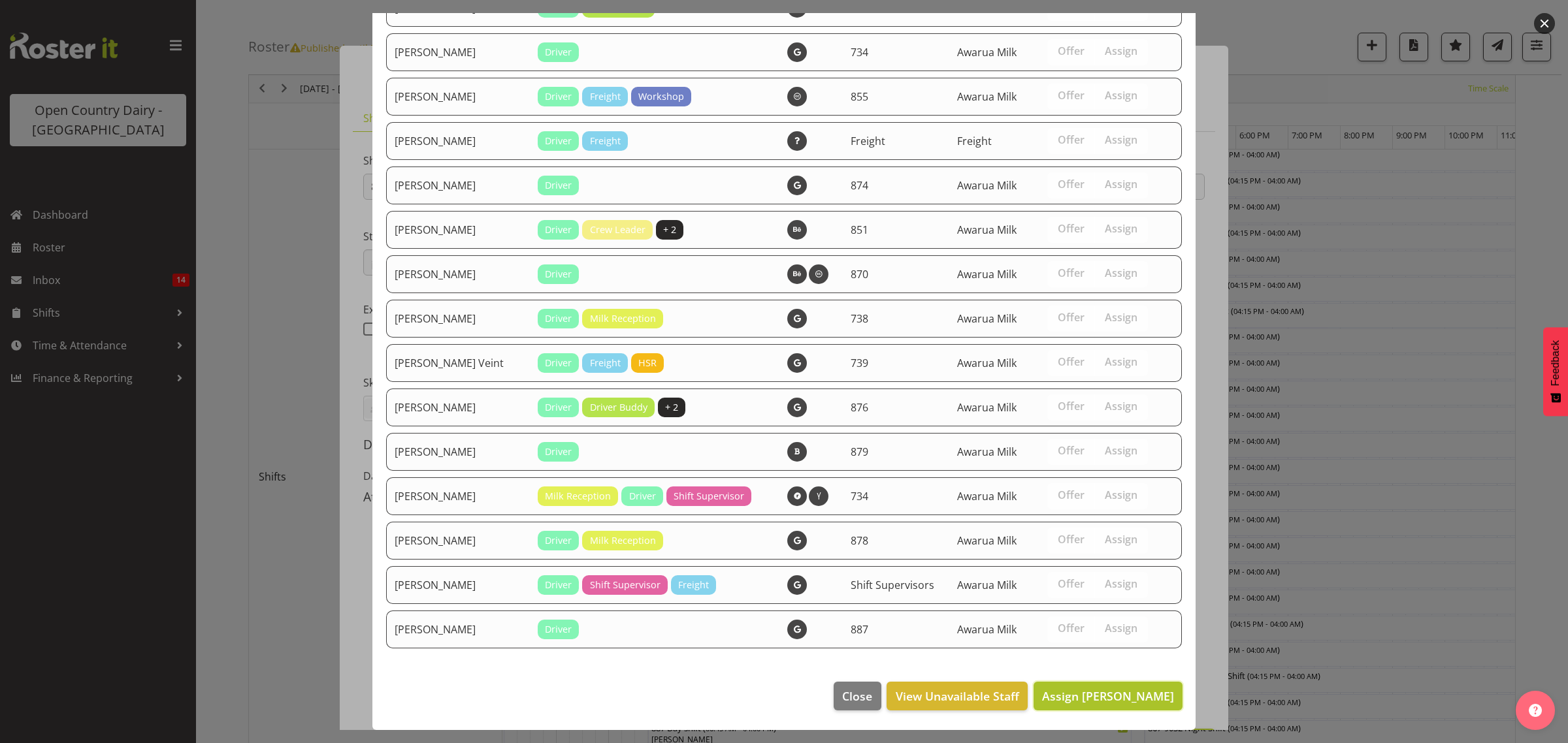
click at [1099, 704] on span "Assign David McKenzie" at bounding box center [1108, 696] width 132 height 16
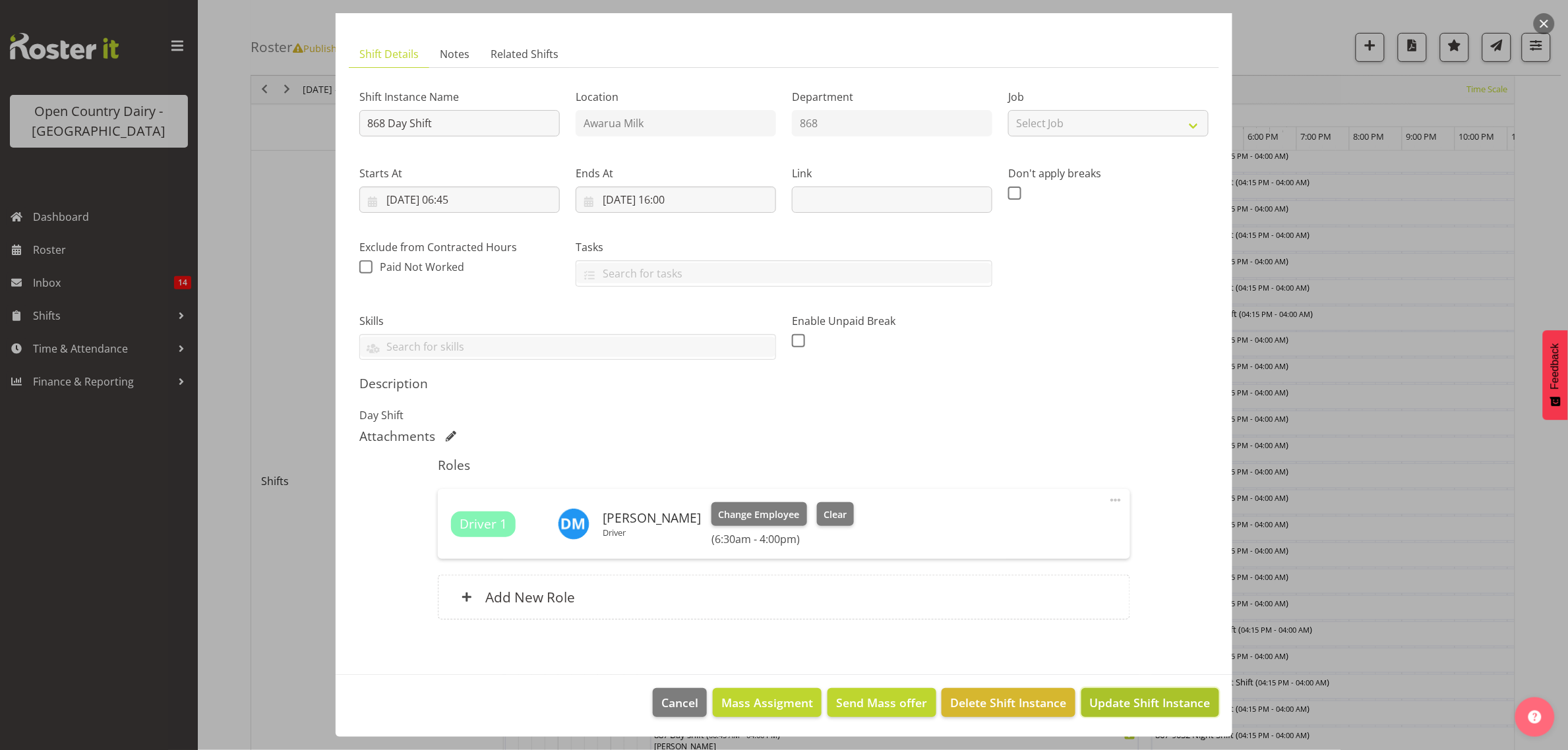
click at [1103, 700] on span "Update Shift Instance" at bounding box center [1150, 702] width 120 height 17
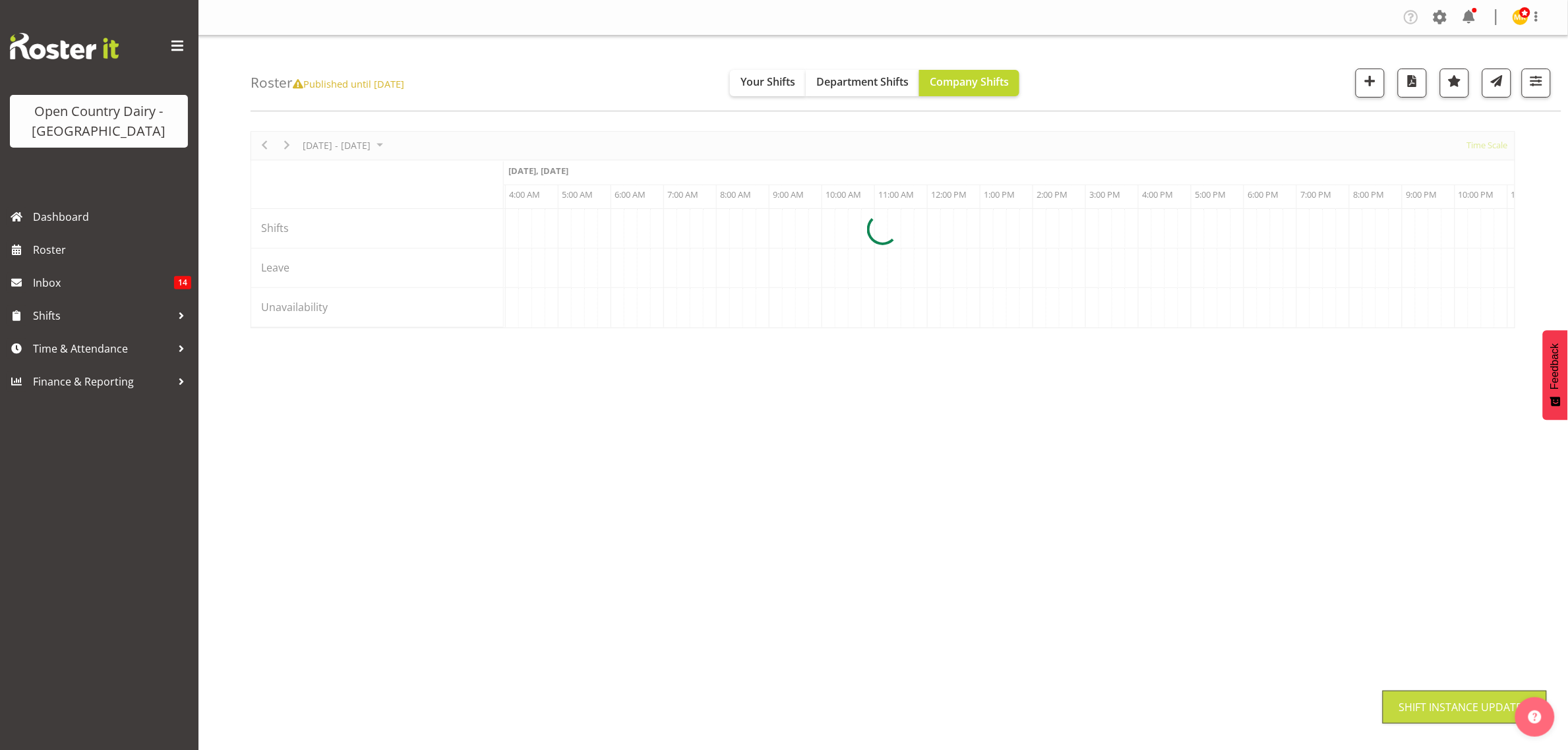
scroll to position [0, 0]
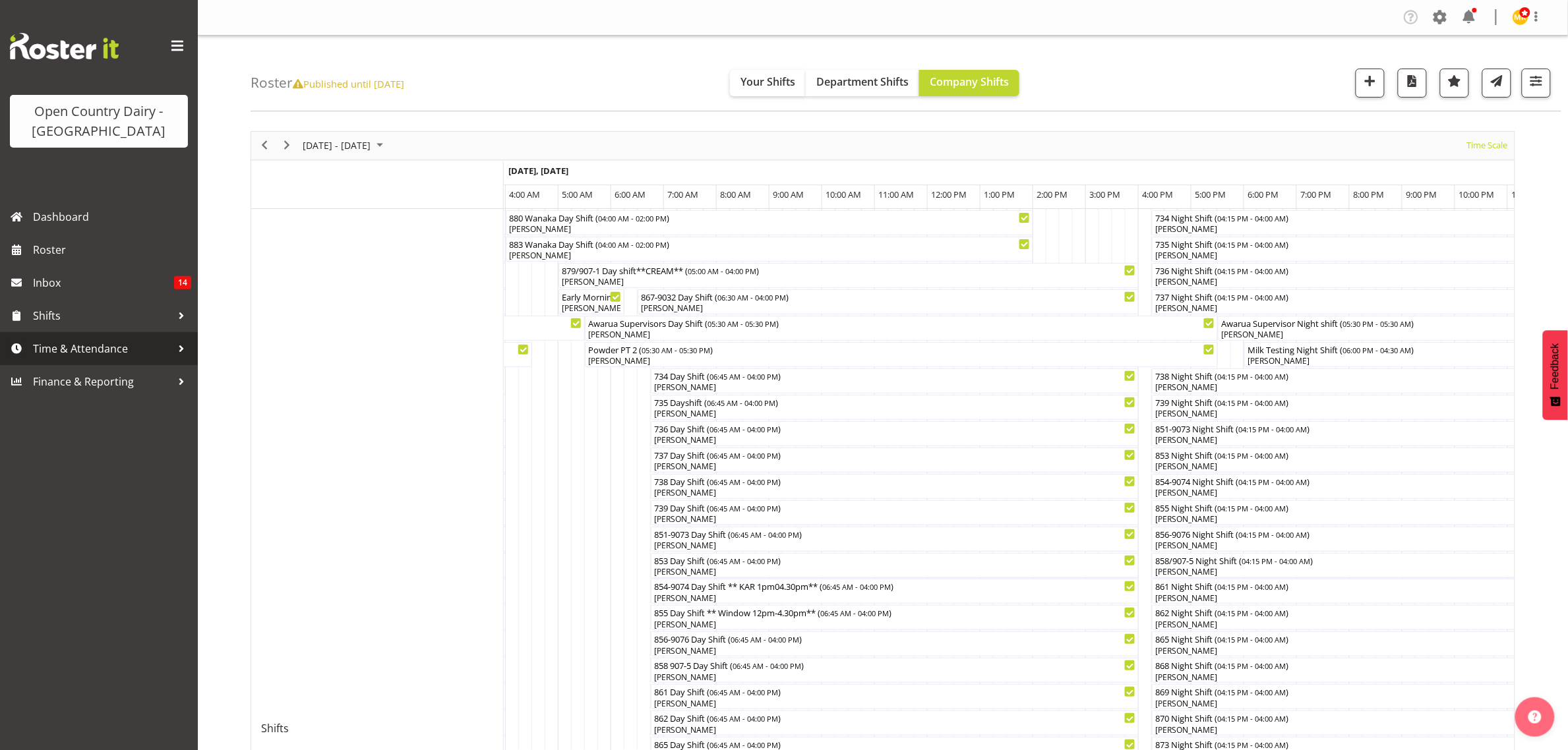
click at [68, 353] on span "Time & Attendance" at bounding box center [102, 348] width 138 height 20
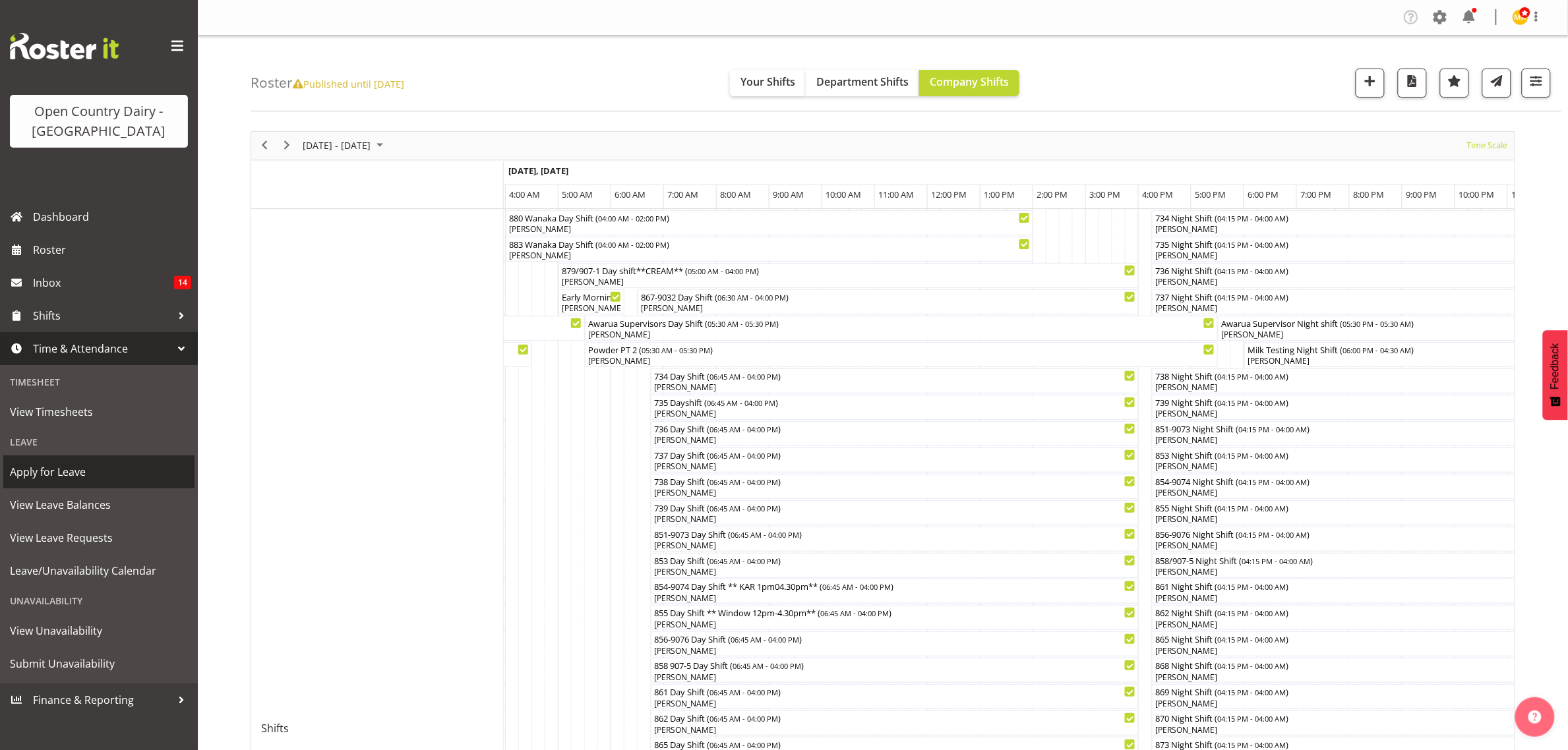
click at [69, 474] on span "Apply for Leave" at bounding box center [99, 471] width 178 height 20
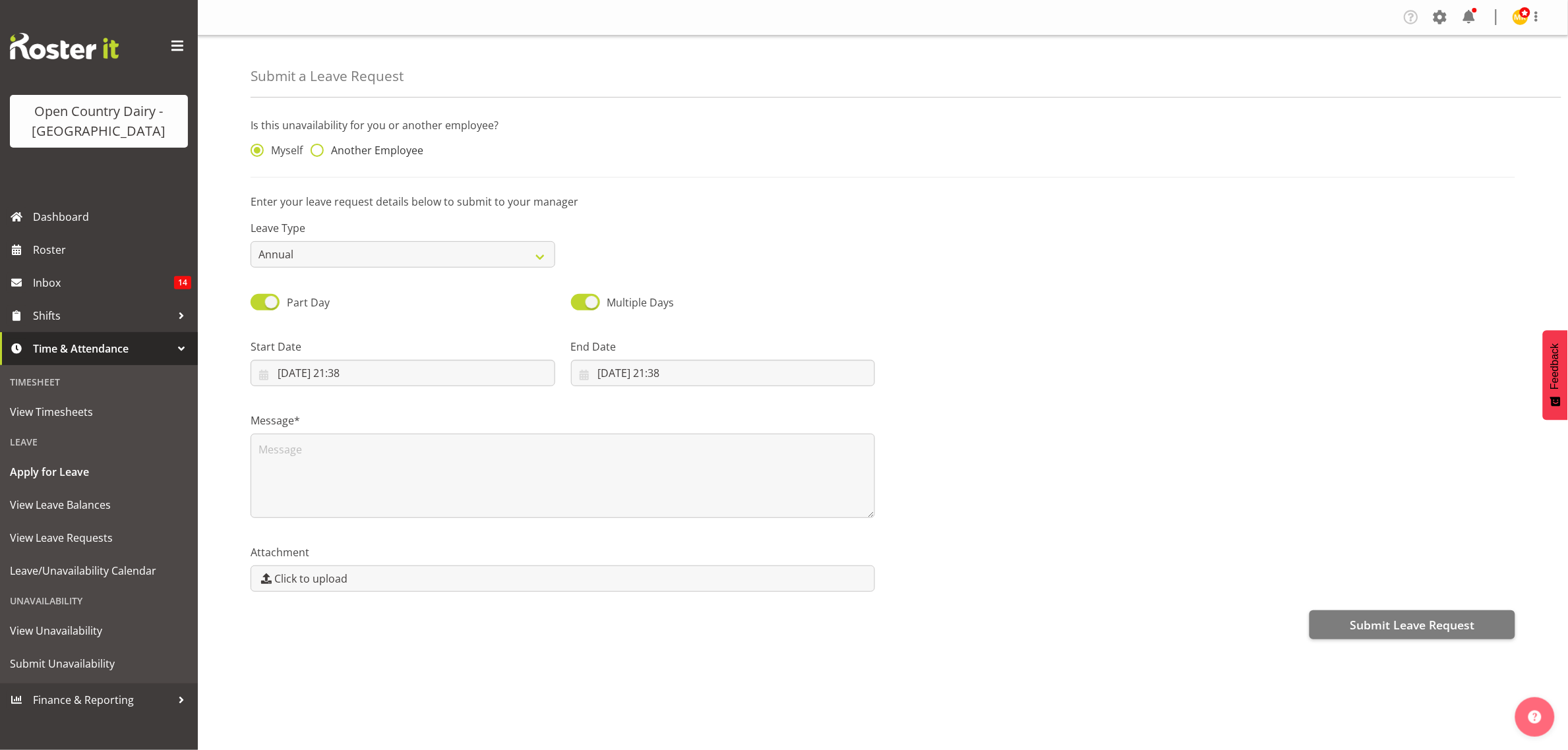
click at [320, 147] on span at bounding box center [317, 149] width 13 height 13
click at [319, 147] on input "Another Employee" at bounding box center [315, 150] width 9 height 9
radio input "true"
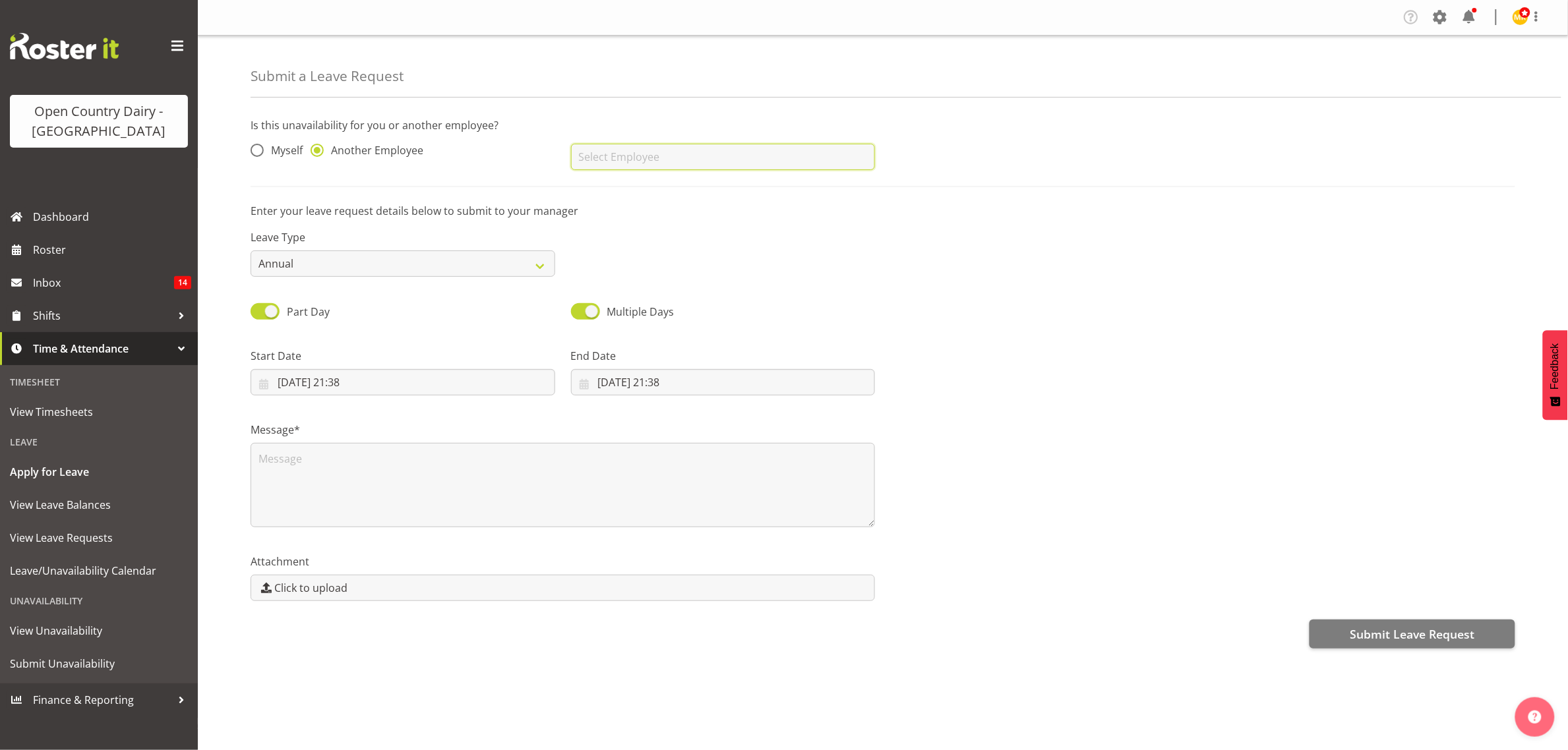
click at [664, 152] on input "text" at bounding box center [723, 156] width 305 height 26
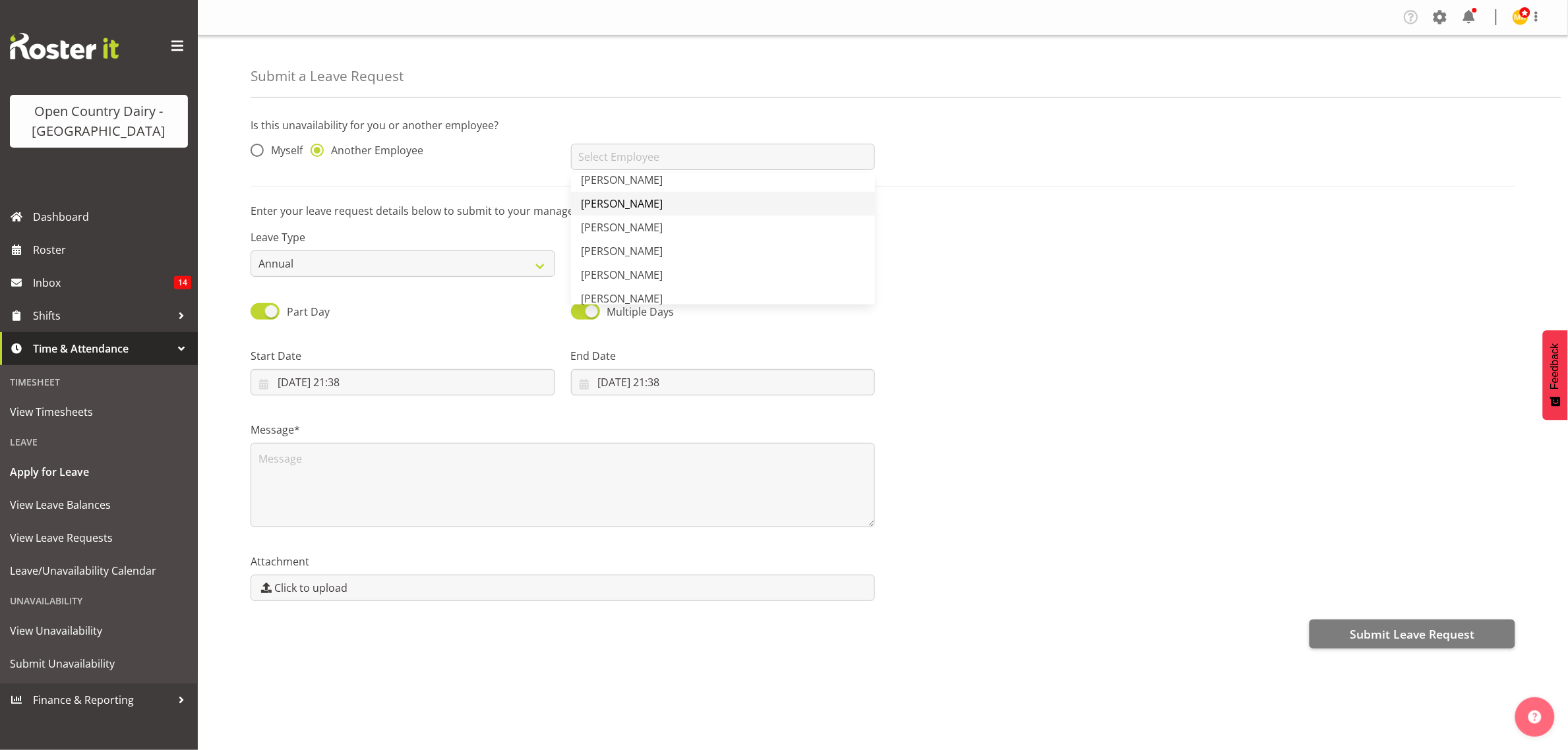
click at [647, 199] on link "[PERSON_NAME]" at bounding box center [723, 204] width 305 height 24
type input "[PERSON_NAME]"
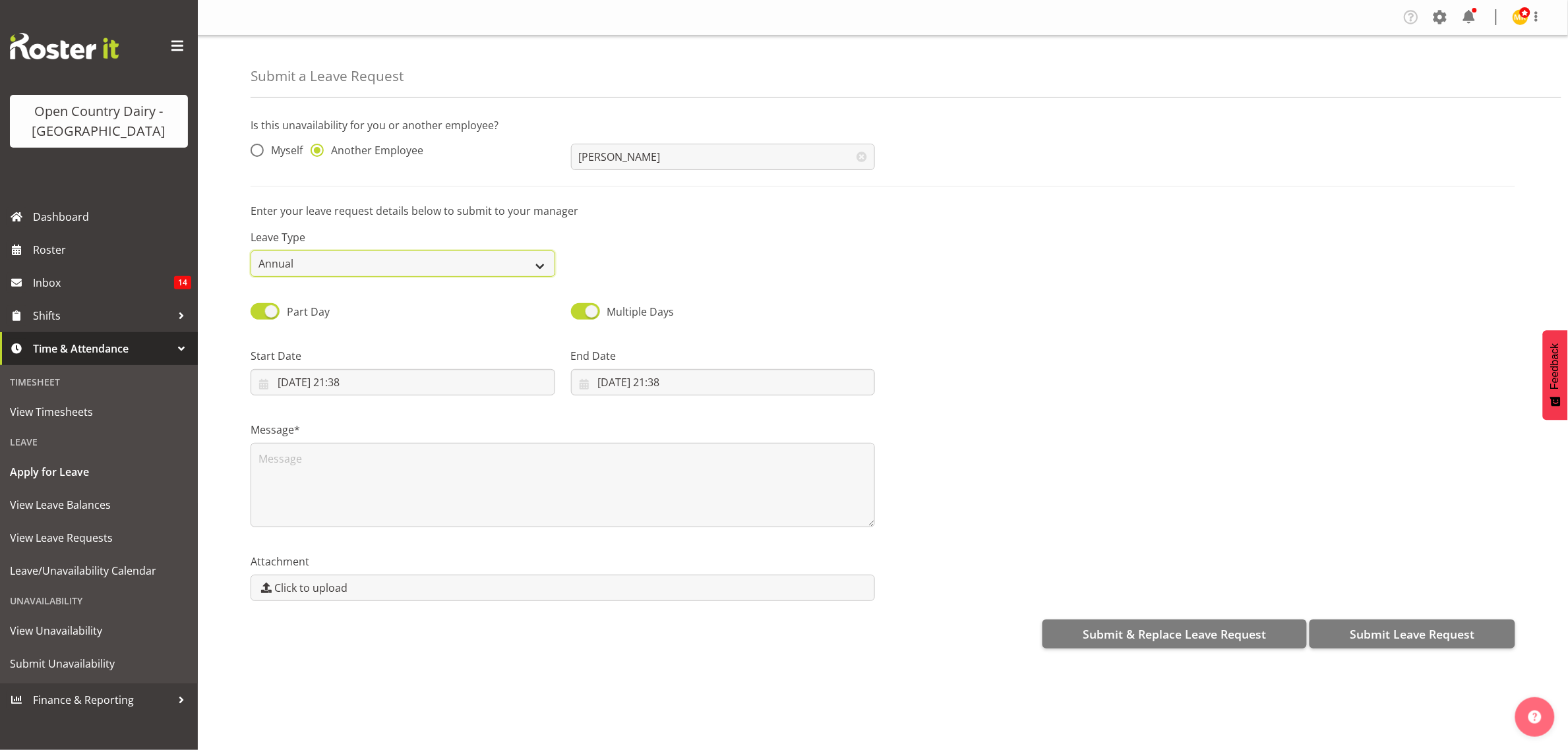
click at [467, 265] on select "Annual Sick Leave Without Pay Bereavement Domestic Violence Parental Jury Servi…" at bounding box center [402, 263] width 305 height 26
select select "Sick"
click at [250, 250] on select "Annual Sick Leave Without Pay Bereavement Domestic Violence Parental Jury Servi…" at bounding box center [402, 263] width 305 height 26
click at [416, 382] on input "08/10/2025, 21:38" at bounding box center [402, 381] width 305 height 26
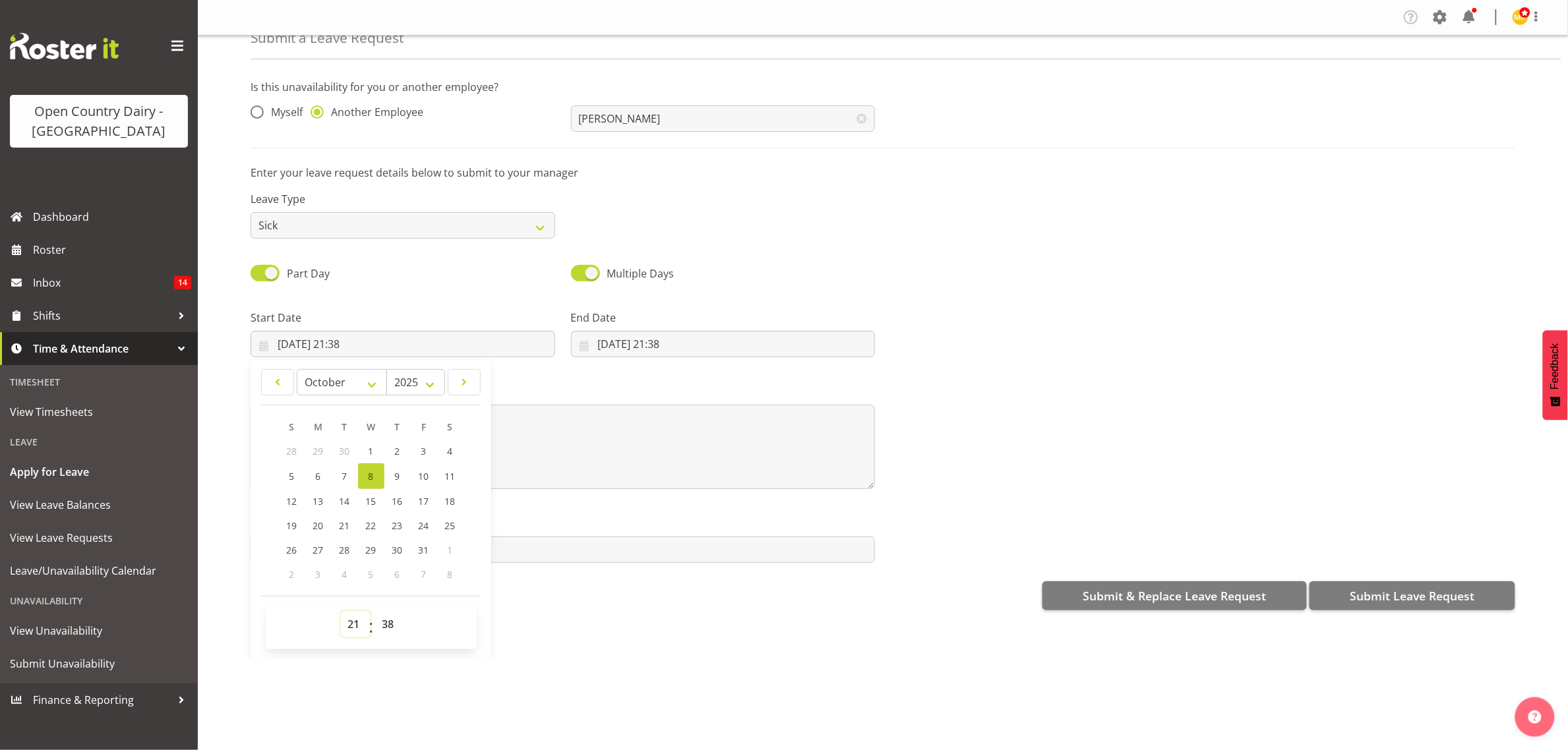
click at [354, 624] on select "00 01 02 03 04 05 06 07 08 09 10 11 12 13 14 15 16 17 18 19 20 21 22 23" at bounding box center [355, 624] width 30 height 26
click at [405, 468] on link "9" at bounding box center [397, 476] width 26 height 26
type input "09/10/2025, 21:38"
click at [357, 619] on select "00 01 02 03 04 05 06 07 08 09 10 11 12 13 14 15 16 17 18 19 20 21 22 23" at bounding box center [355, 624] width 30 height 26
select select "6"
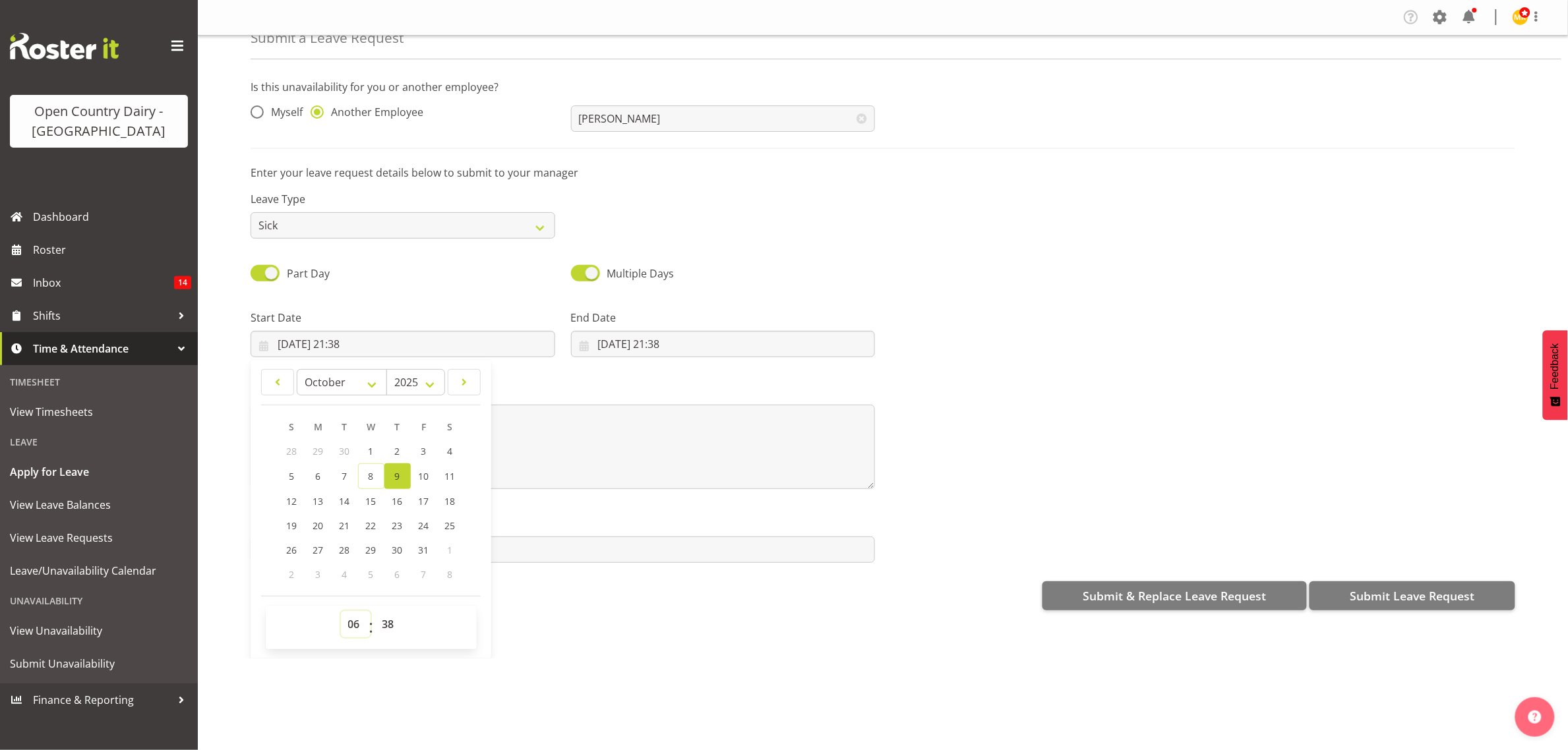
click at [341, 612] on select "00 01 02 03 04 05 06 07 08 09 10 11 12 13 14 15 16 17 18 19 20 21 22 23" at bounding box center [355, 624] width 30 height 26
type input "09/10/2025, 06:38"
click at [673, 351] on input "08/10/2025, 21:38" at bounding box center [723, 344] width 305 height 26
click at [669, 611] on select "00 01 02 03 04 05 06 07 08 09 10 11 12 13 14 15 16 17 18 19 20 21 22 23" at bounding box center [675, 624] width 30 height 26
select select "16"
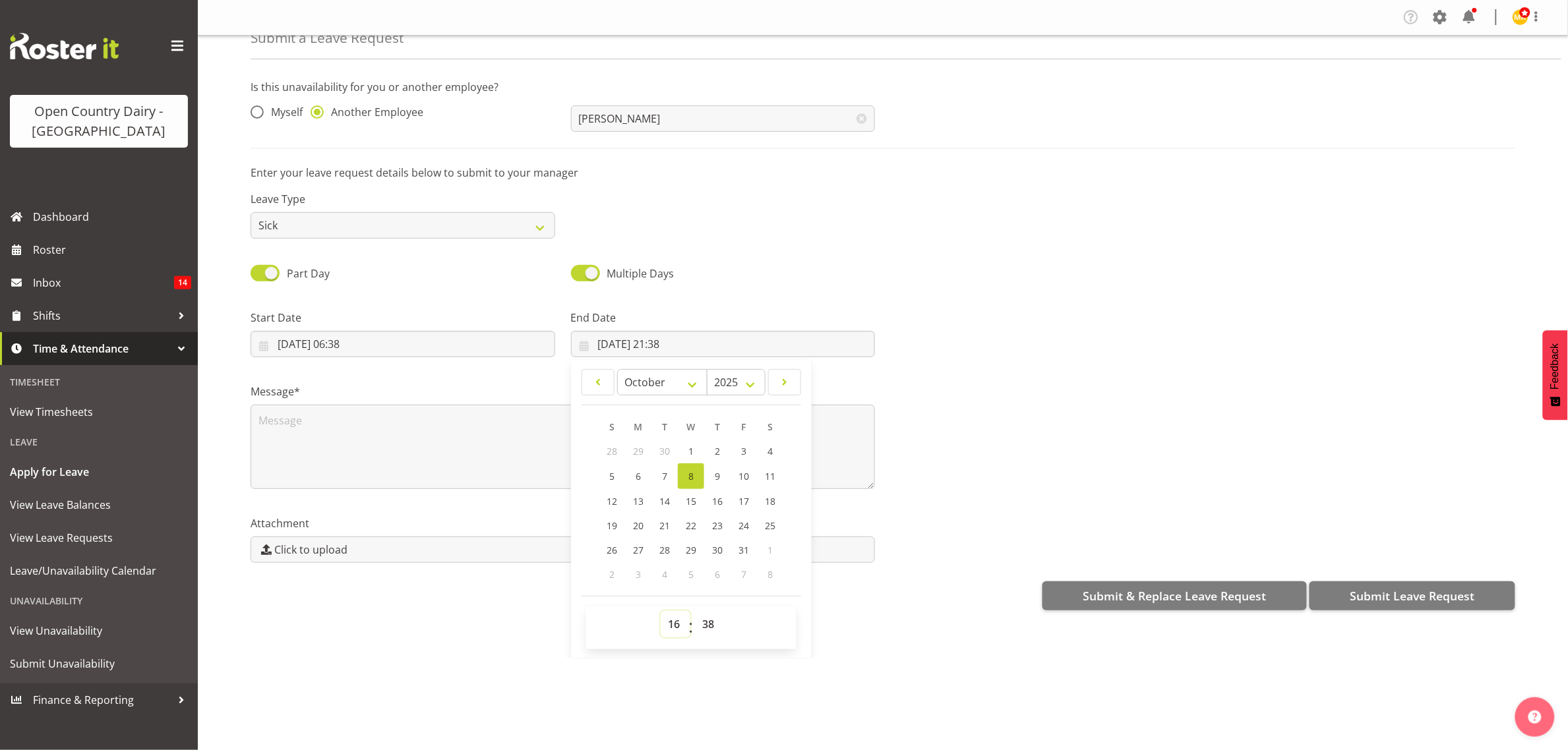
click at [661, 612] on select "00 01 02 03 04 05 06 07 08 09 10 11 12 13 14 15 16 17 18 19 20 21 22 23" at bounding box center [675, 624] width 30 height 26
type input "08/10/2025, 16:38"
click at [701, 616] on select "00 01 02 03 04 05 06 07 08 09 10 11 12 13 14 15 16 17 18 19 20 21 22 23 24 25 2…" at bounding box center [709, 624] width 30 height 26
select select "16"
click at [695, 612] on select "00 01 02 03 04 05 06 07 08 09 10 11 12 13 14 15 16 17 18 19 20 21 22 23 24 25 2…" at bounding box center [709, 624] width 30 height 26
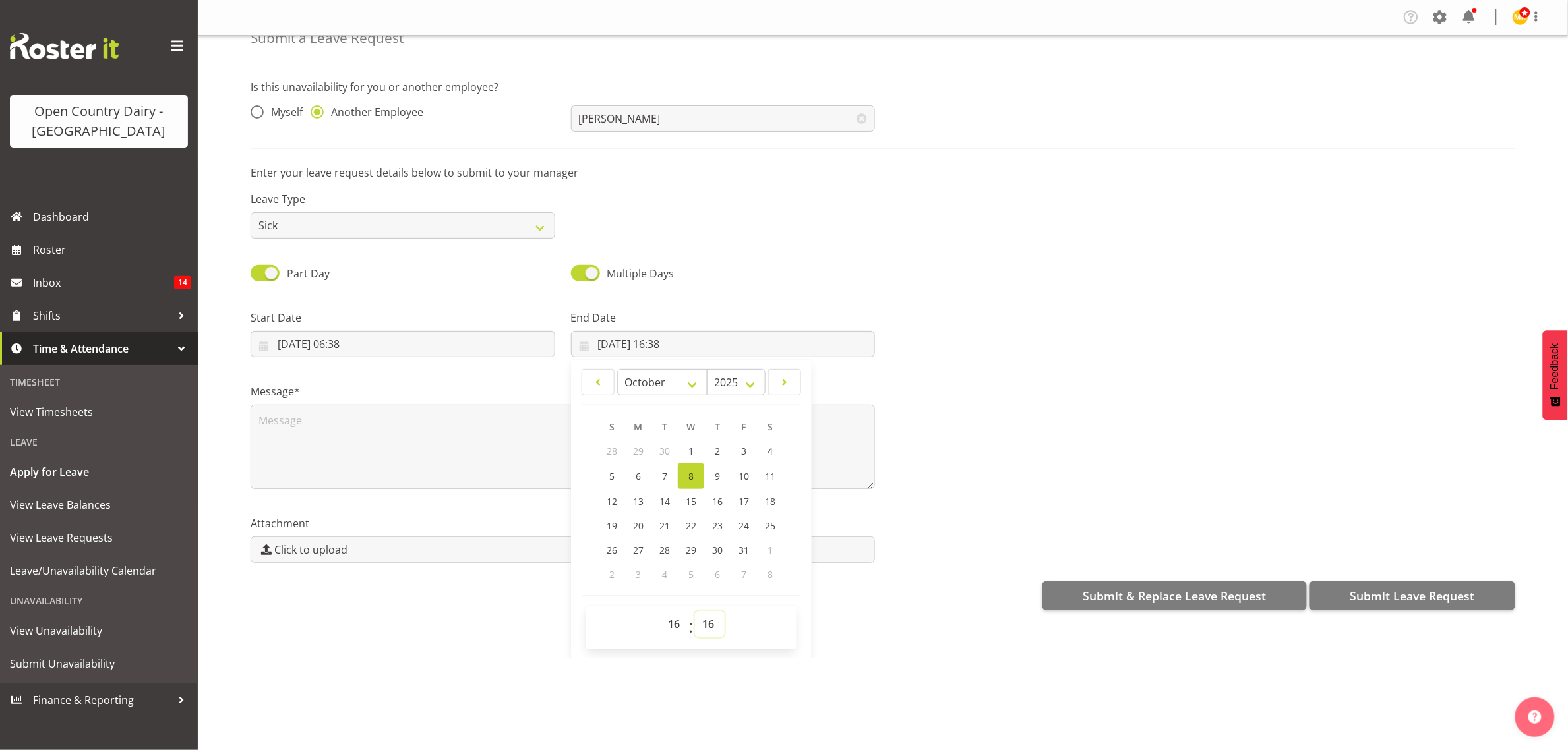
type input "08/10/2025, 16:16"
click at [915, 300] on div at bounding box center [1203, 328] width 640 height 73
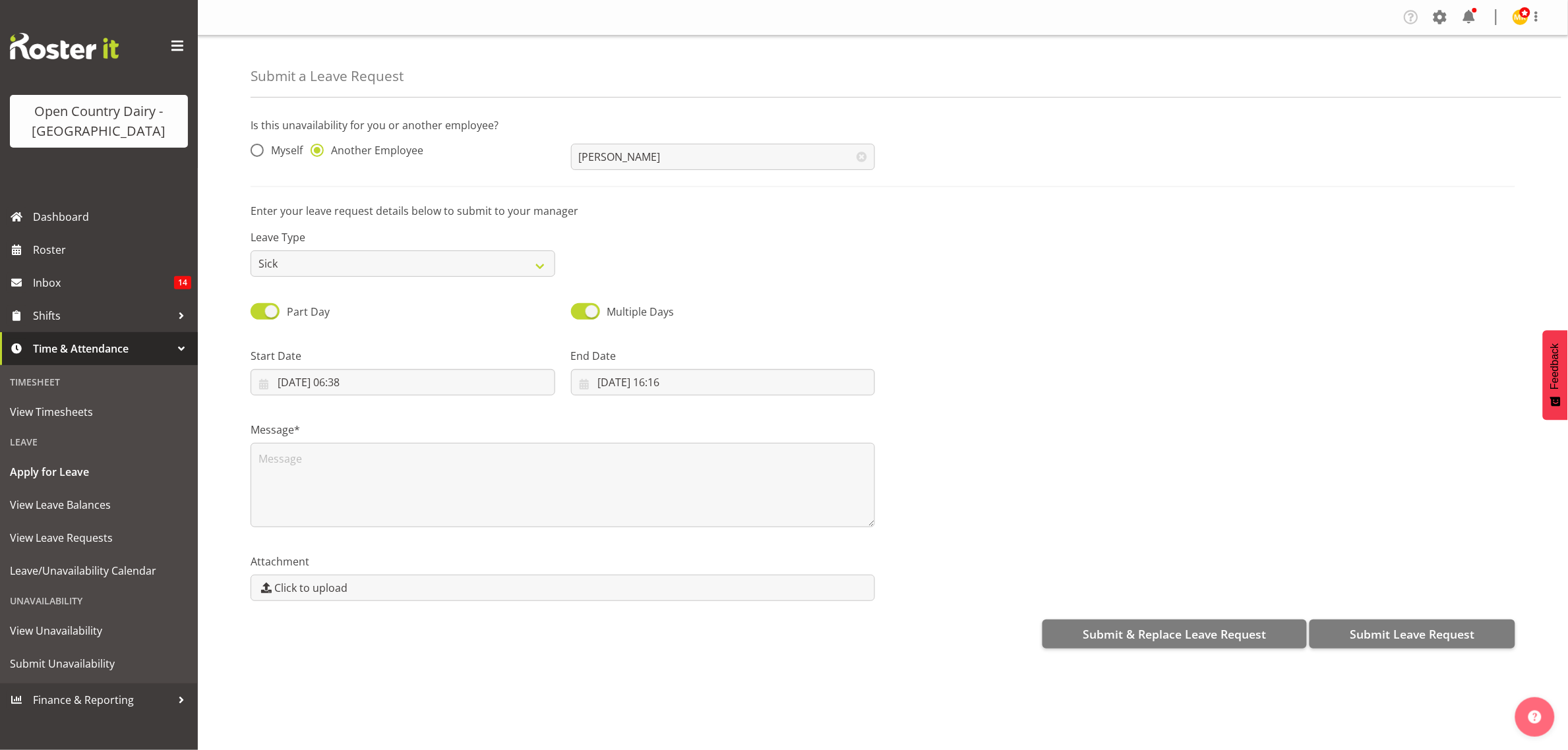
scroll to position [0, 0]
click at [544, 470] on textarea at bounding box center [562, 485] width 624 height 84
type textarea "called in sick"
click at [1404, 631] on span "Submit Leave Request" at bounding box center [1412, 634] width 125 height 17
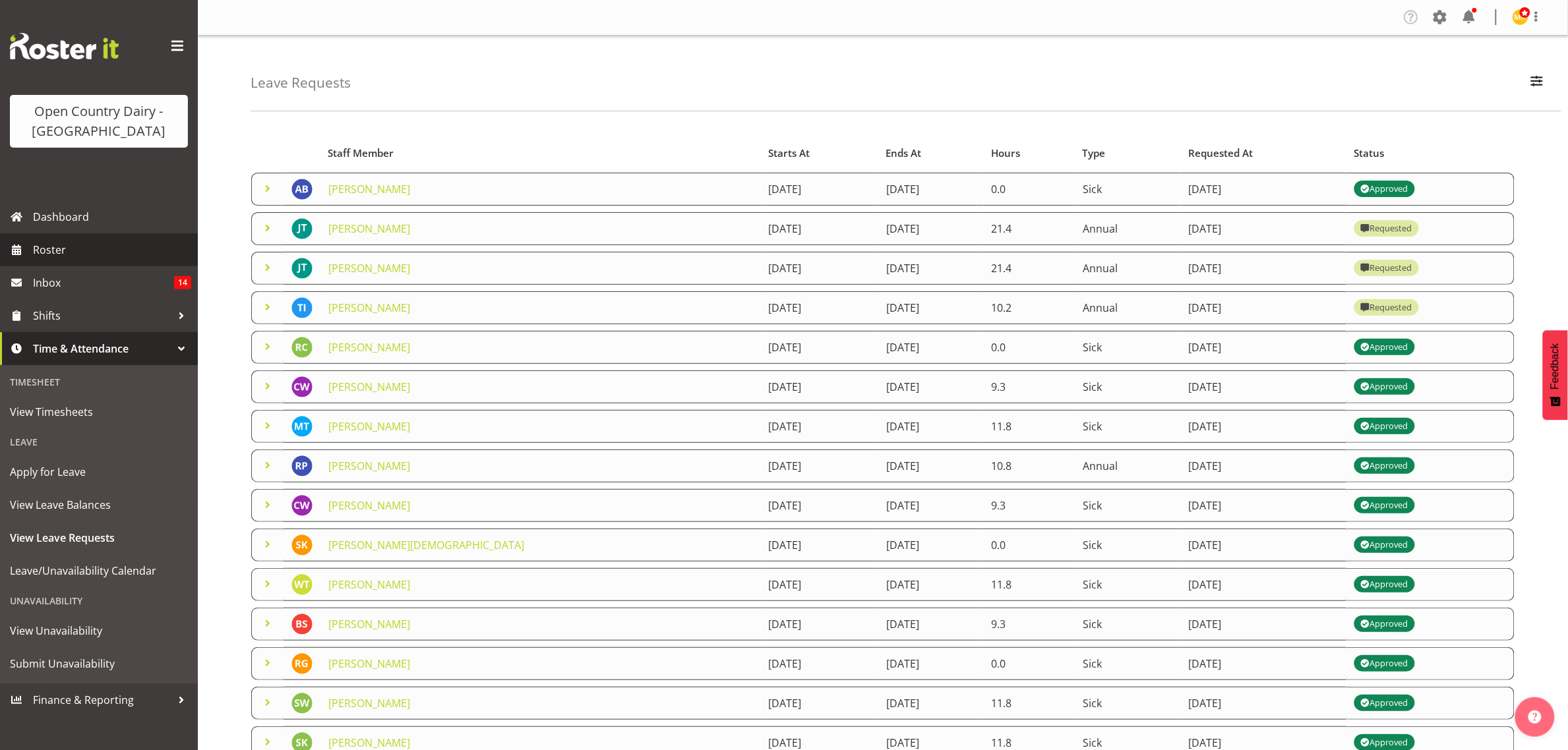
click at [94, 247] on span "Roster" at bounding box center [112, 249] width 158 height 20
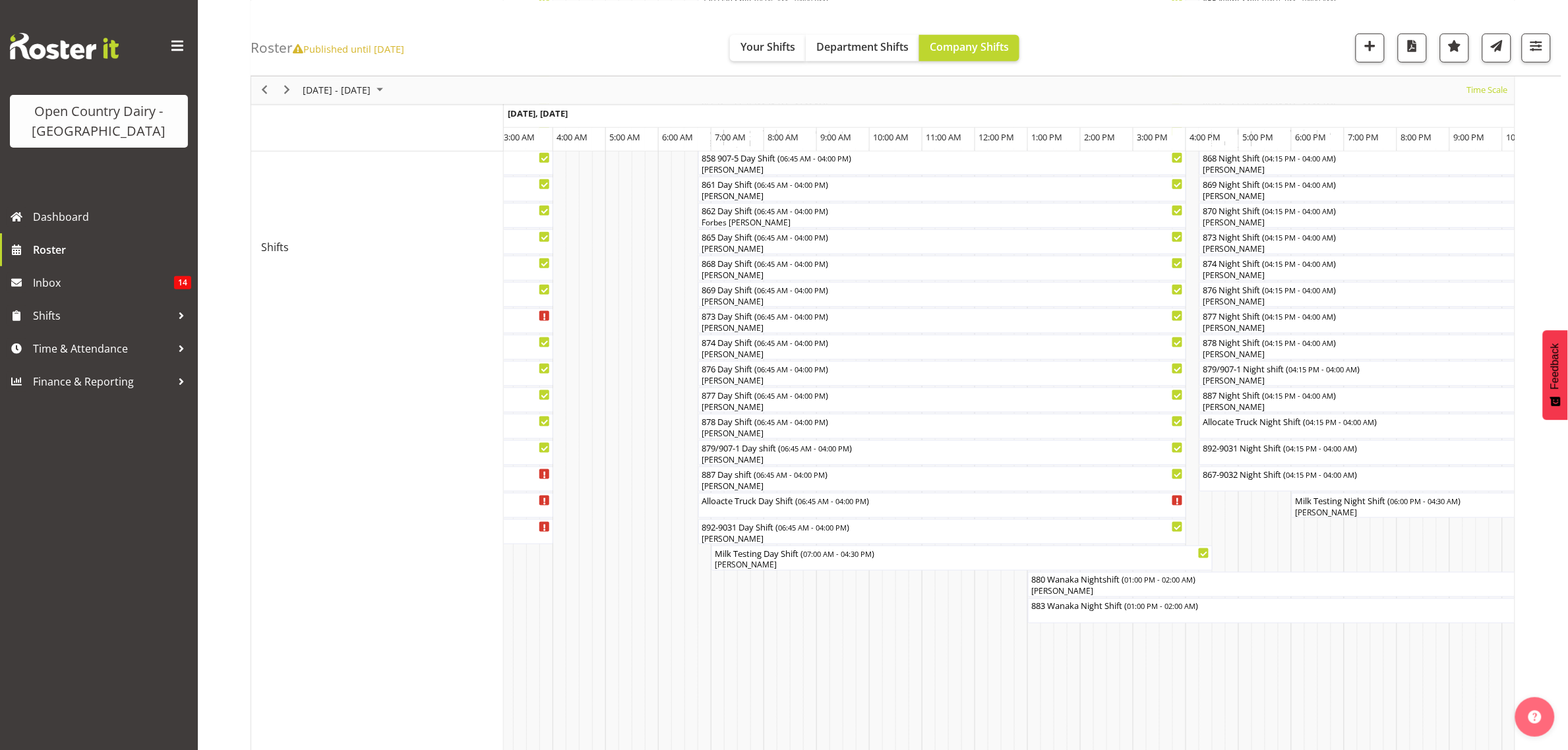
scroll to position [494, 0]
